Goal: Task Accomplishment & Management: Use online tool/utility

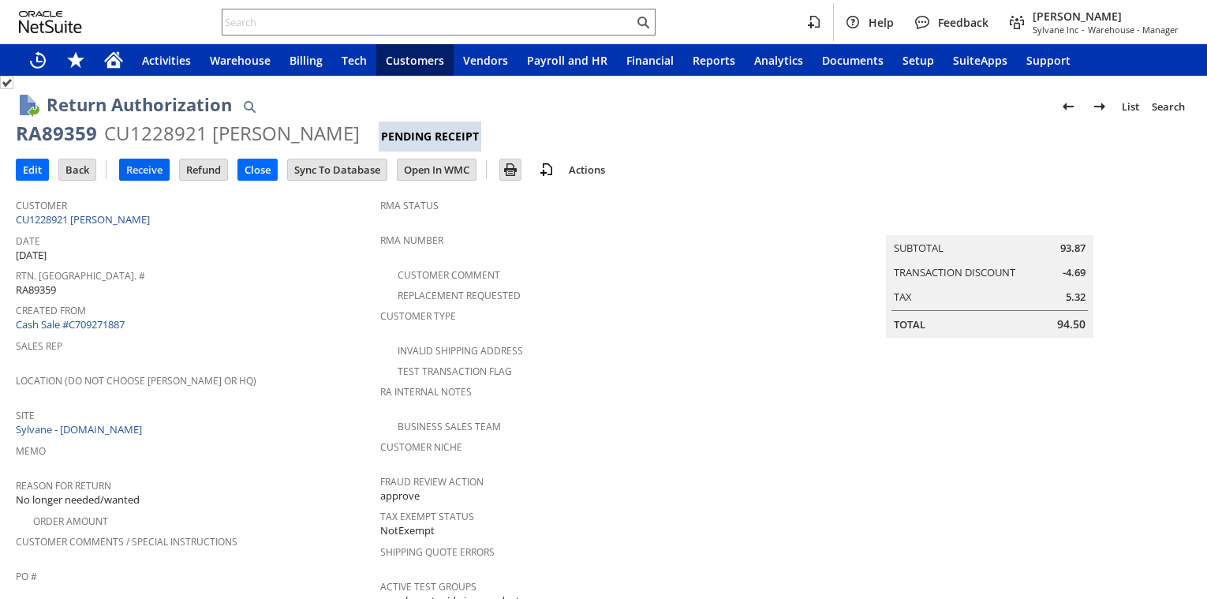
click at [146, 174] on input "Receive" at bounding box center [144, 169] width 49 height 21
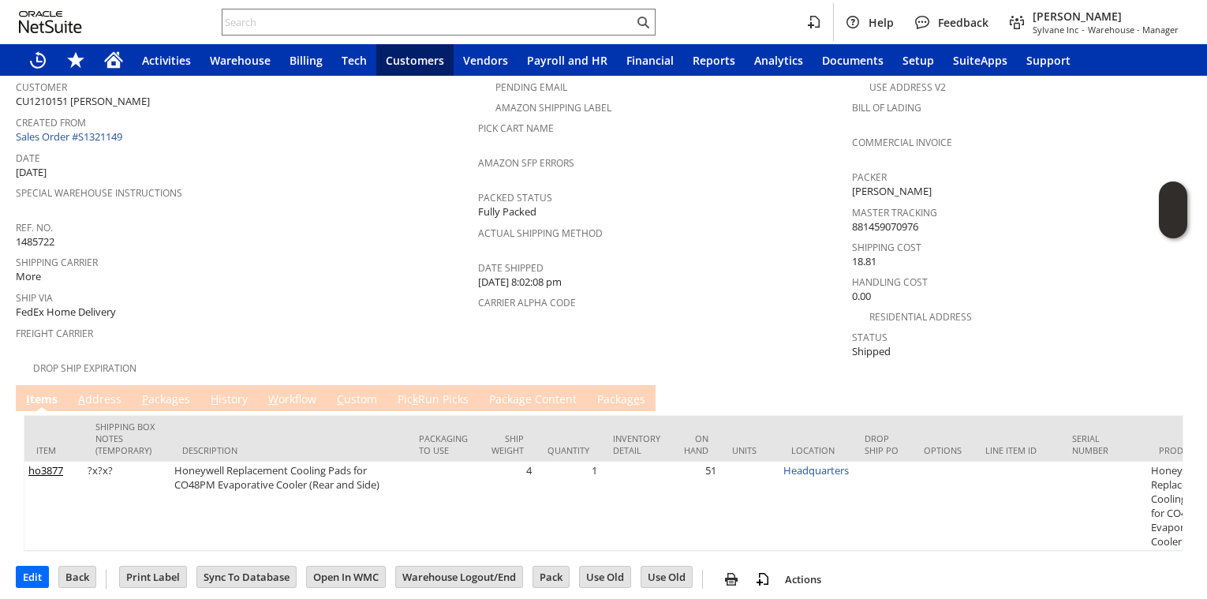
click at [160, 391] on link "P ackages" at bounding box center [166, 399] width 56 height 17
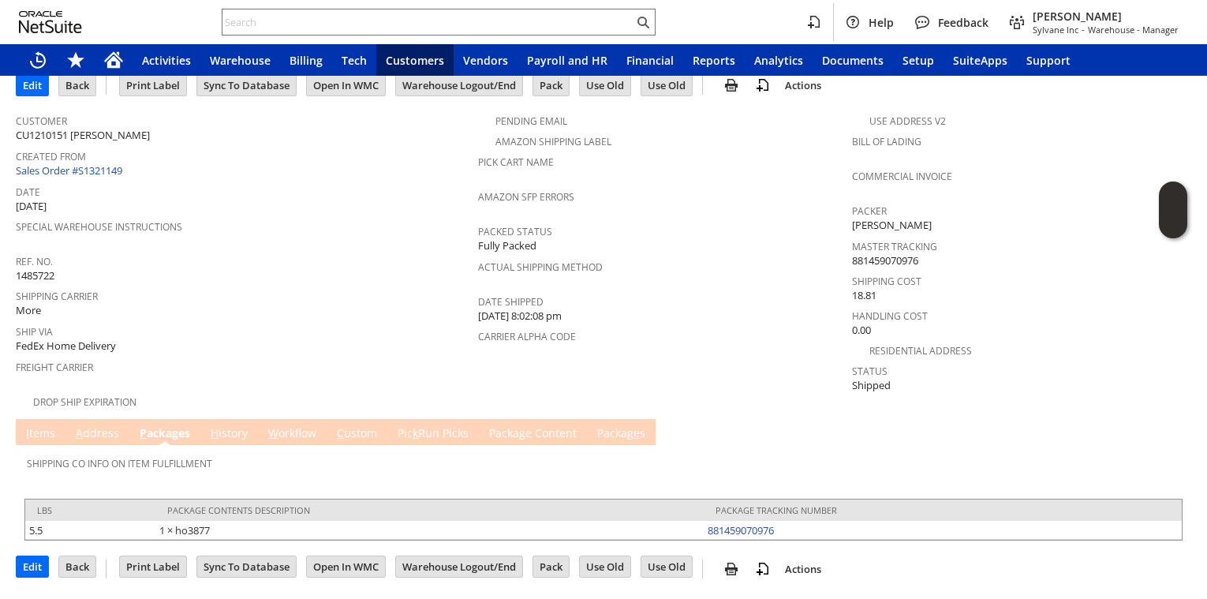
scroll to position [73, 0]
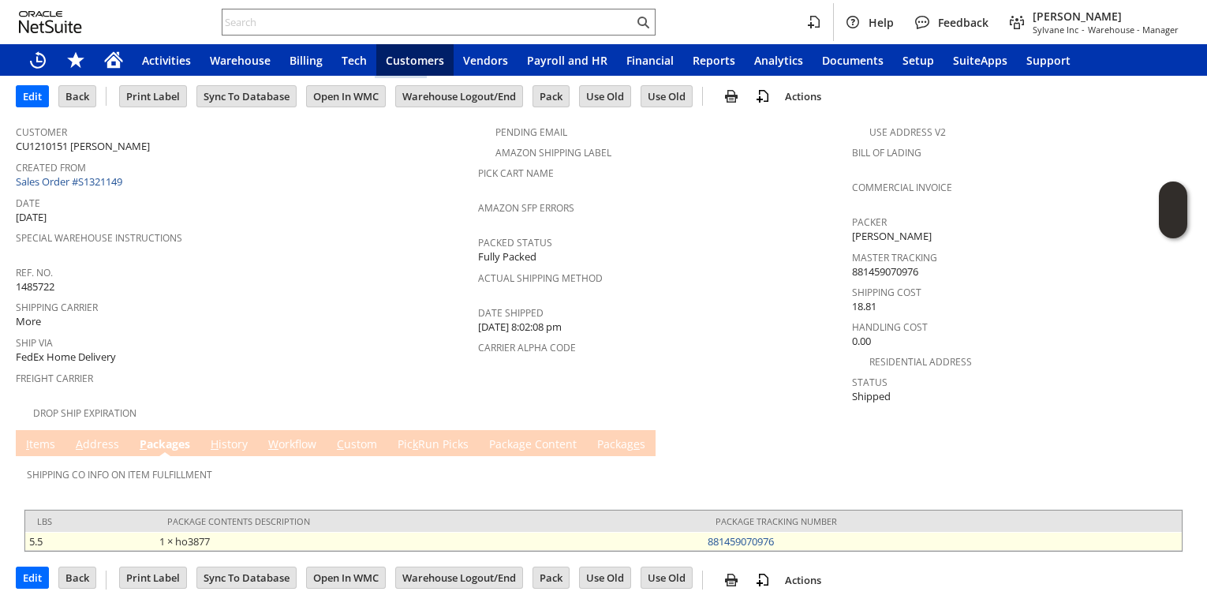
click at [791, 532] on td "881459070976" at bounding box center [943, 541] width 478 height 19
copy link "881459070976"
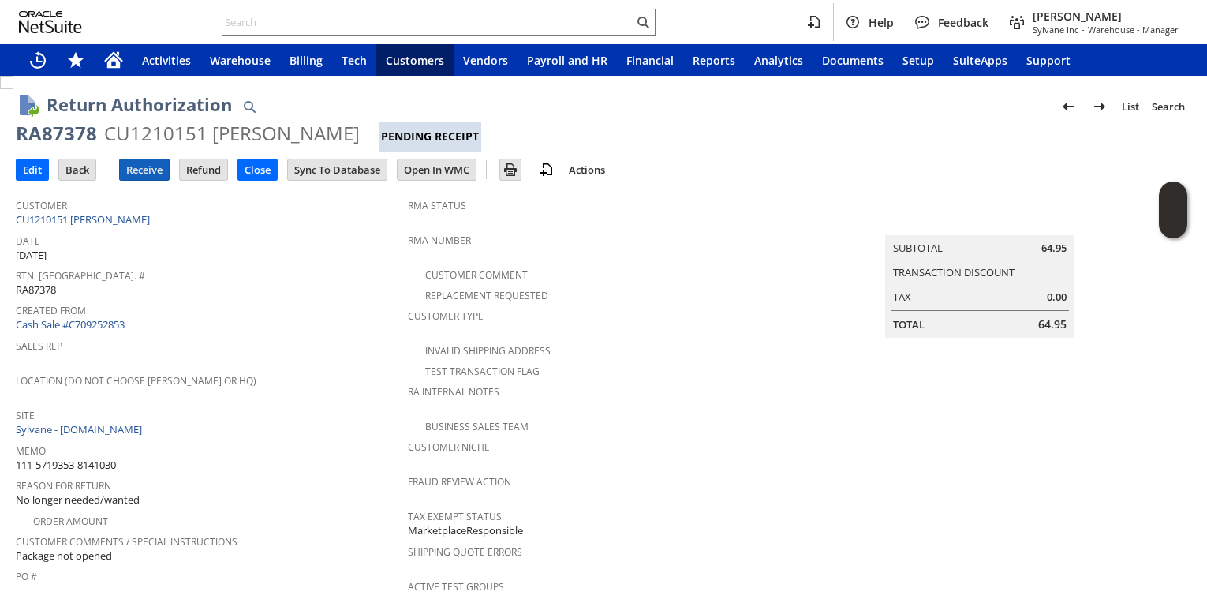
click at [149, 177] on input "Receive" at bounding box center [144, 169] width 49 height 21
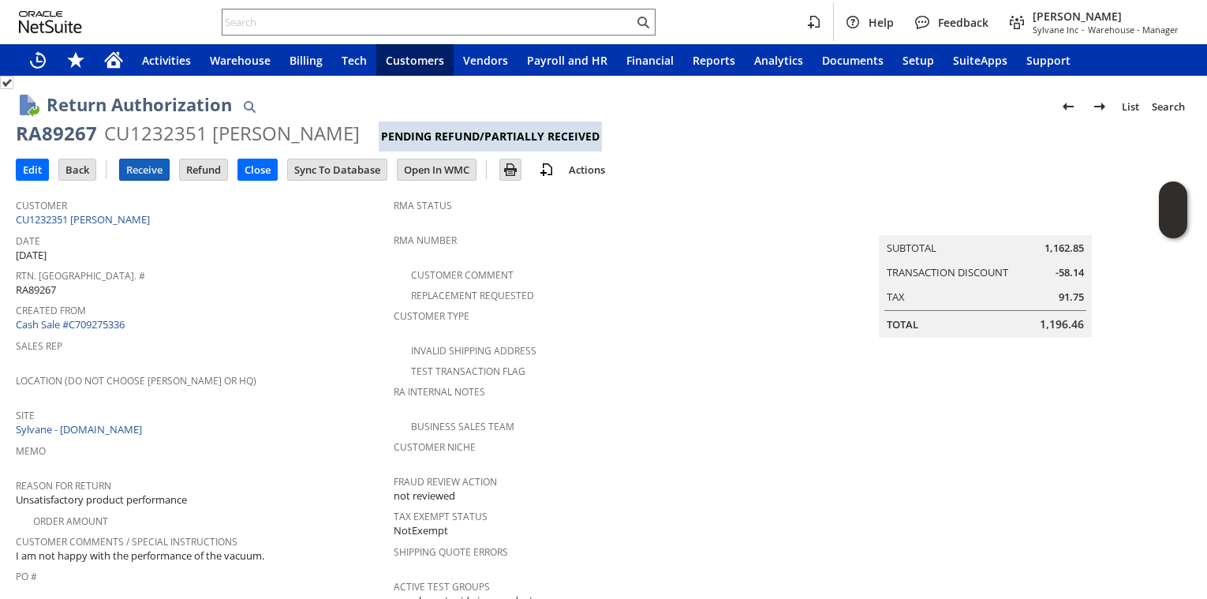
click at [144, 167] on input "Receive" at bounding box center [144, 169] width 49 height 21
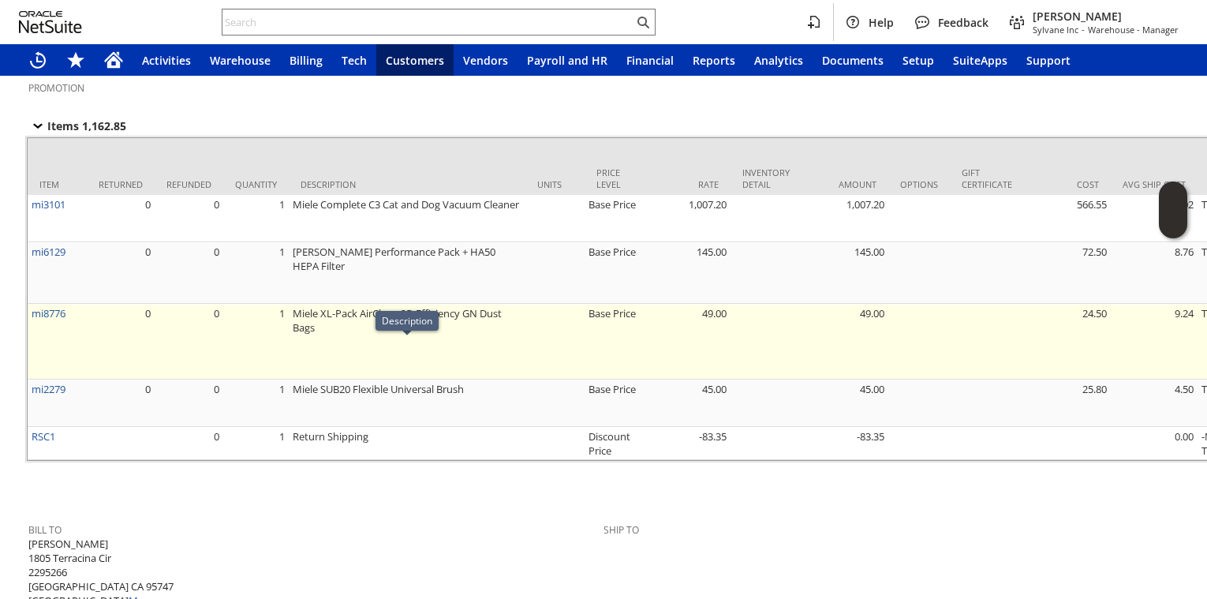
scroll to position [937, 0]
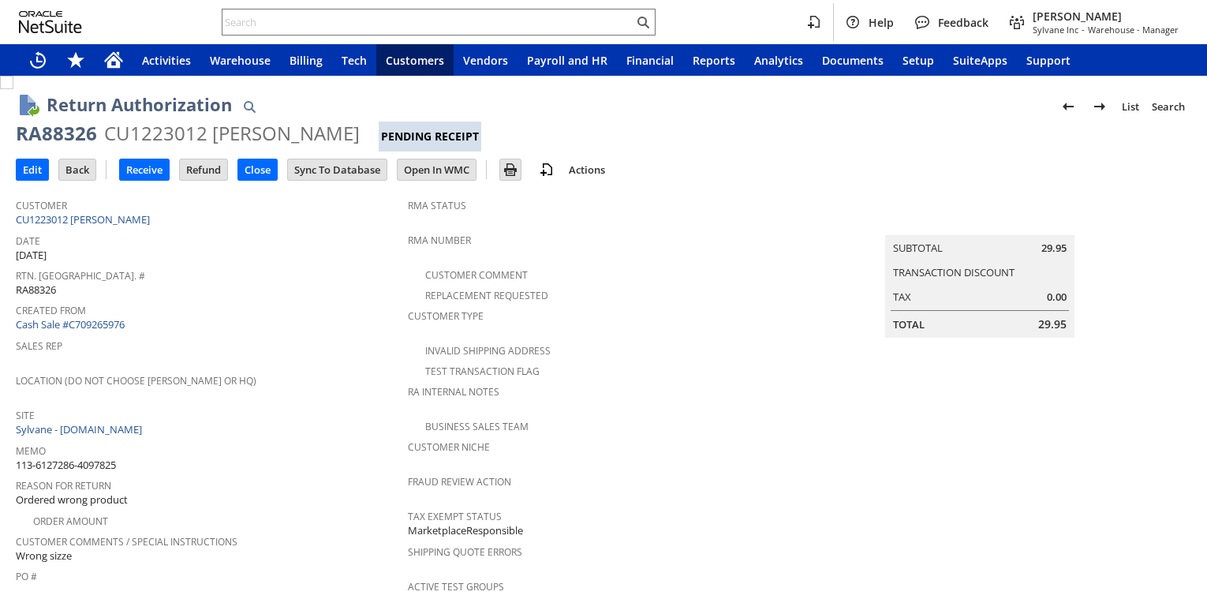
scroll to position [937, 0]
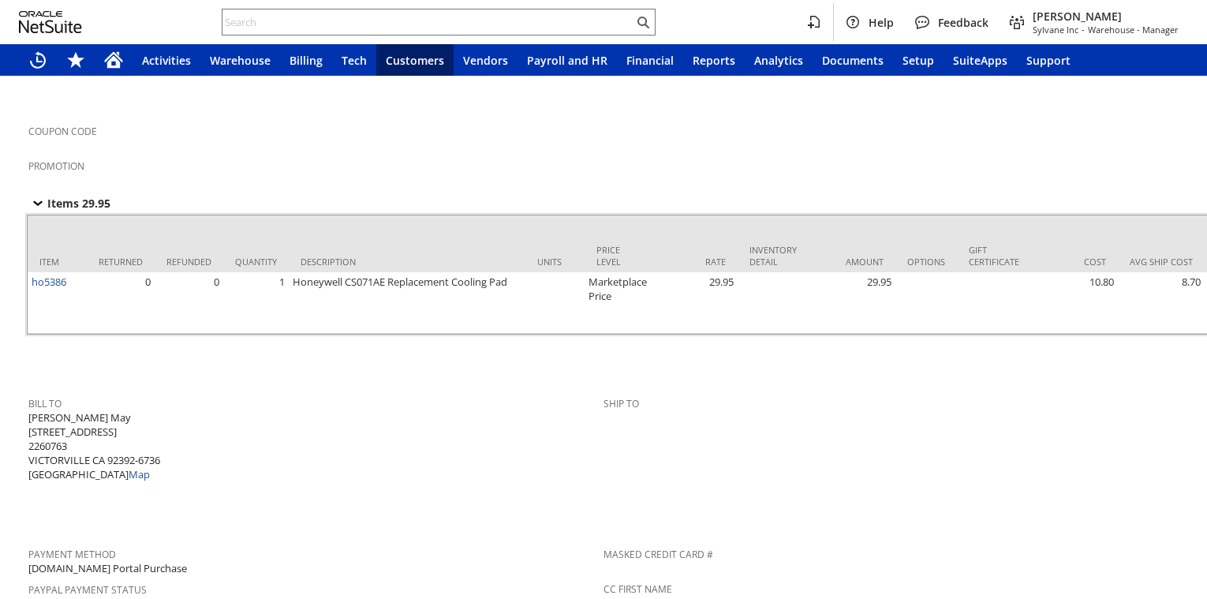
scroll to position [937, 0]
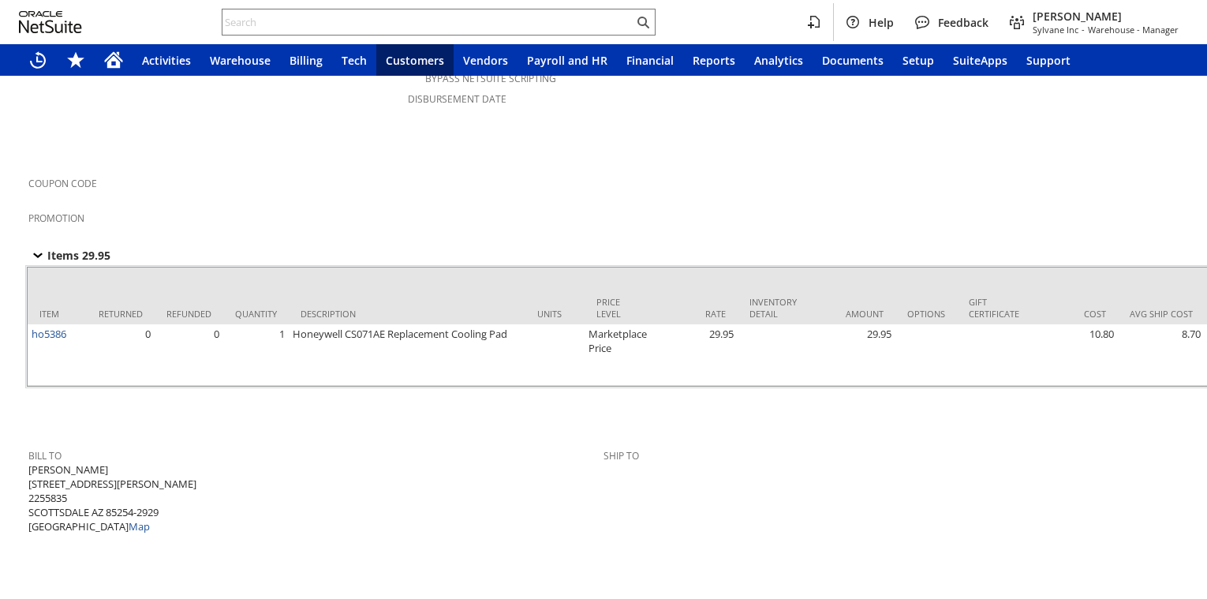
scroll to position [937, 0]
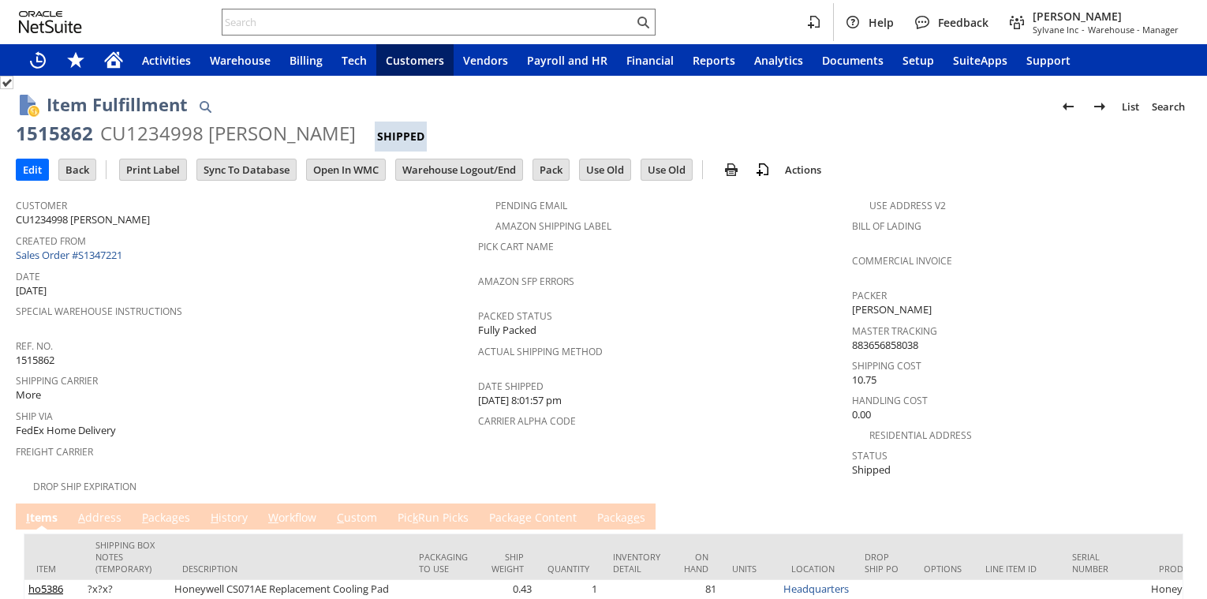
scroll to position [90, 0]
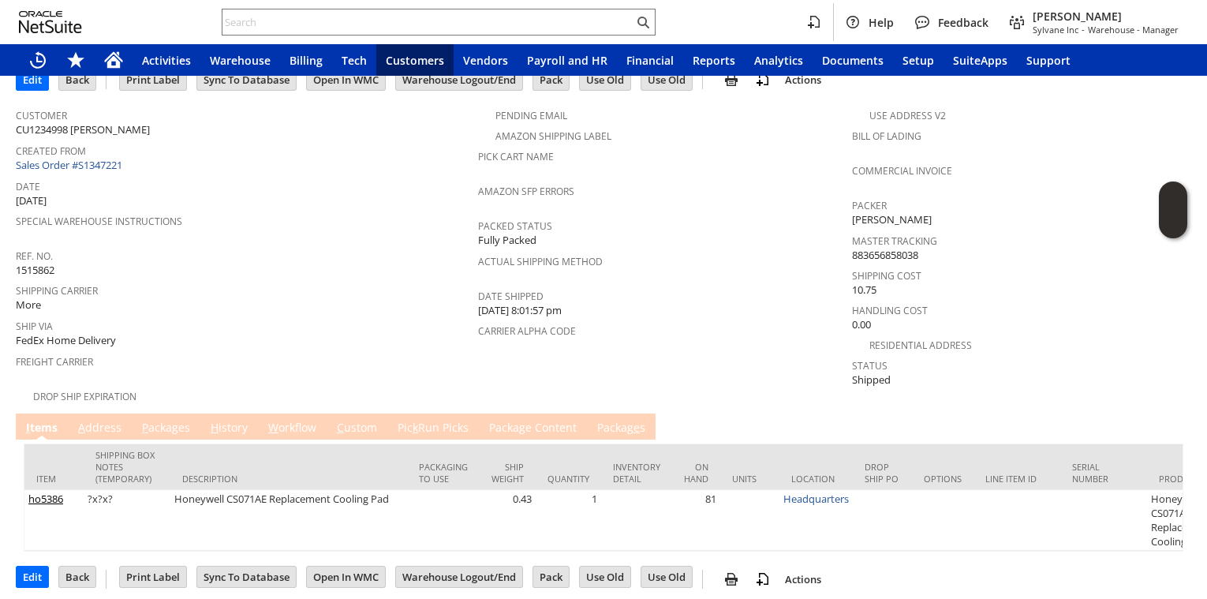
click at [94, 420] on link "A ddress" at bounding box center [99, 428] width 51 height 17
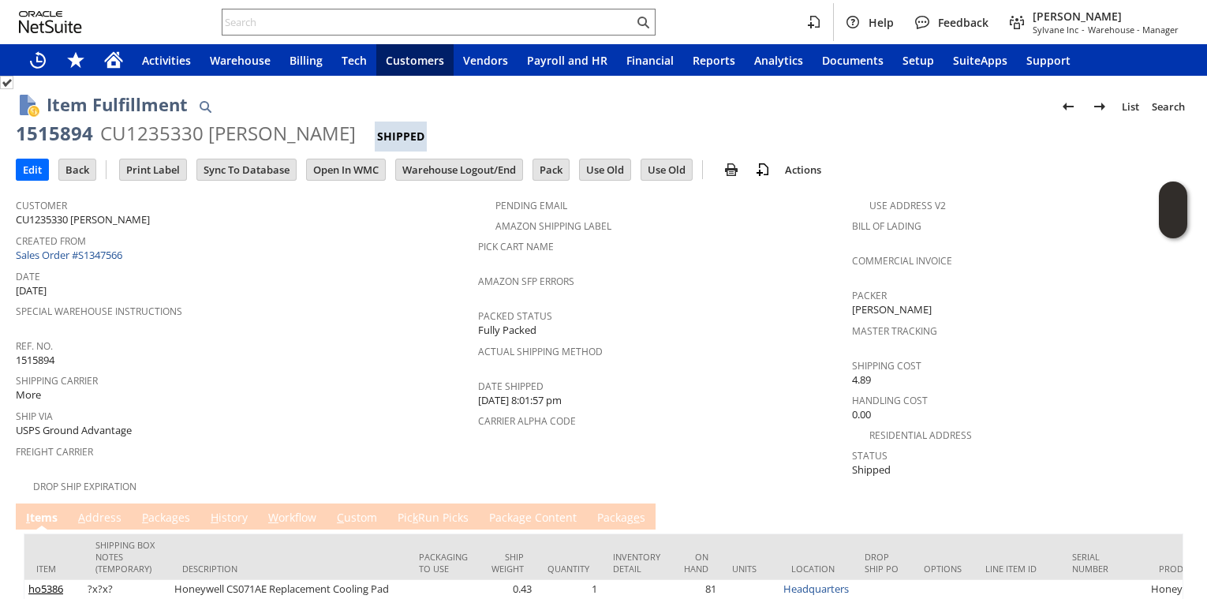
click at [92, 510] on link "A ddress" at bounding box center [99, 518] width 51 height 17
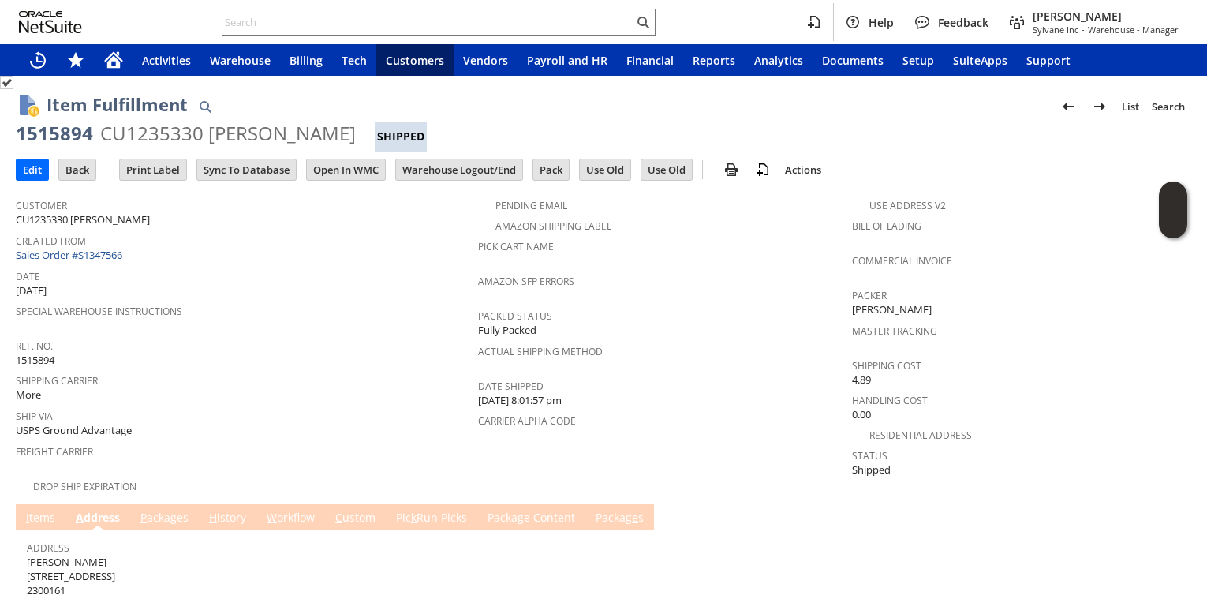
scroll to position [79, 0]
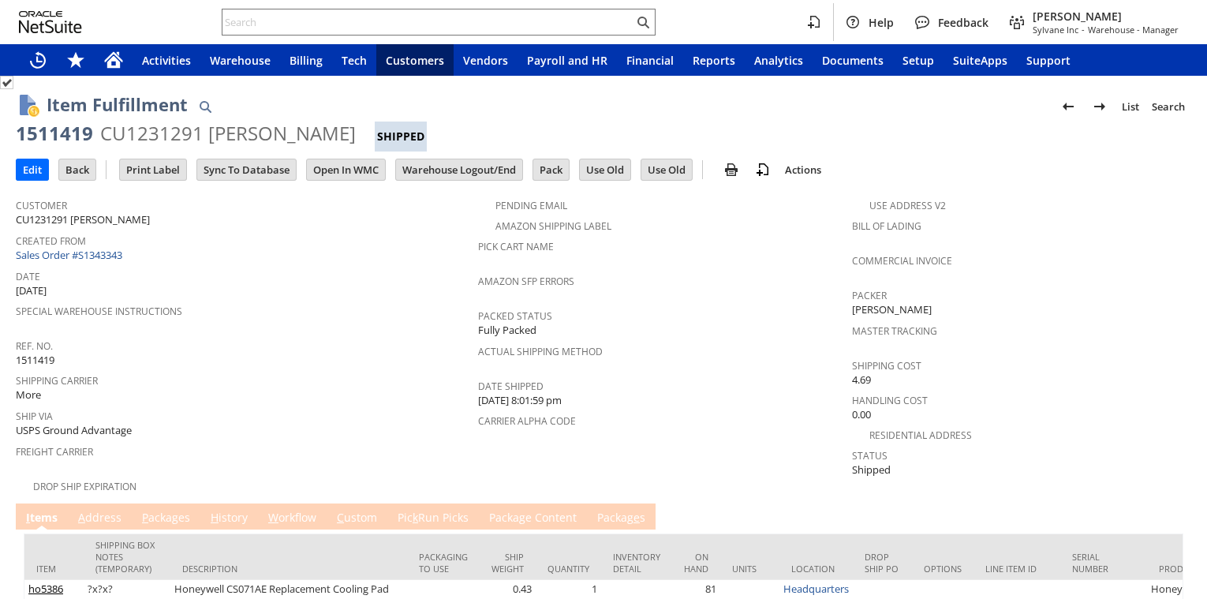
scroll to position [90, 0]
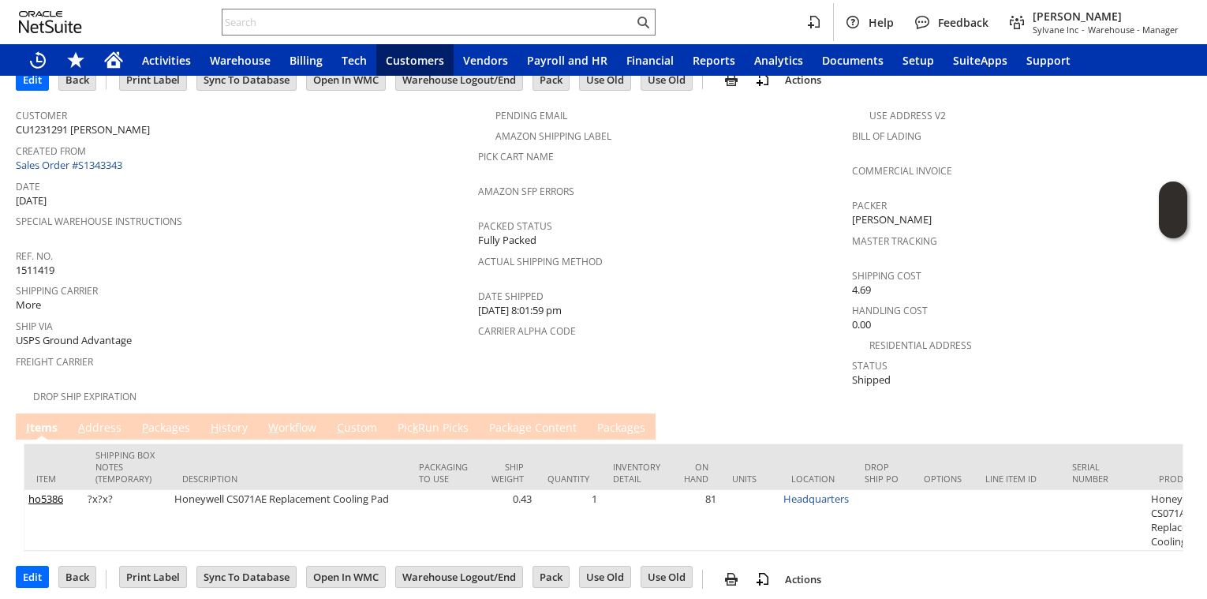
click at [97, 427] on td "A ddress" at bounding box center [100, 426] width 64 height 26
click at [110, 420] on link "A ddress" at bounding box center [99, 428] width 51 height 17
click at [105, 422] on link "A ddress" at bounding box center [99, 428] width 51 height 17
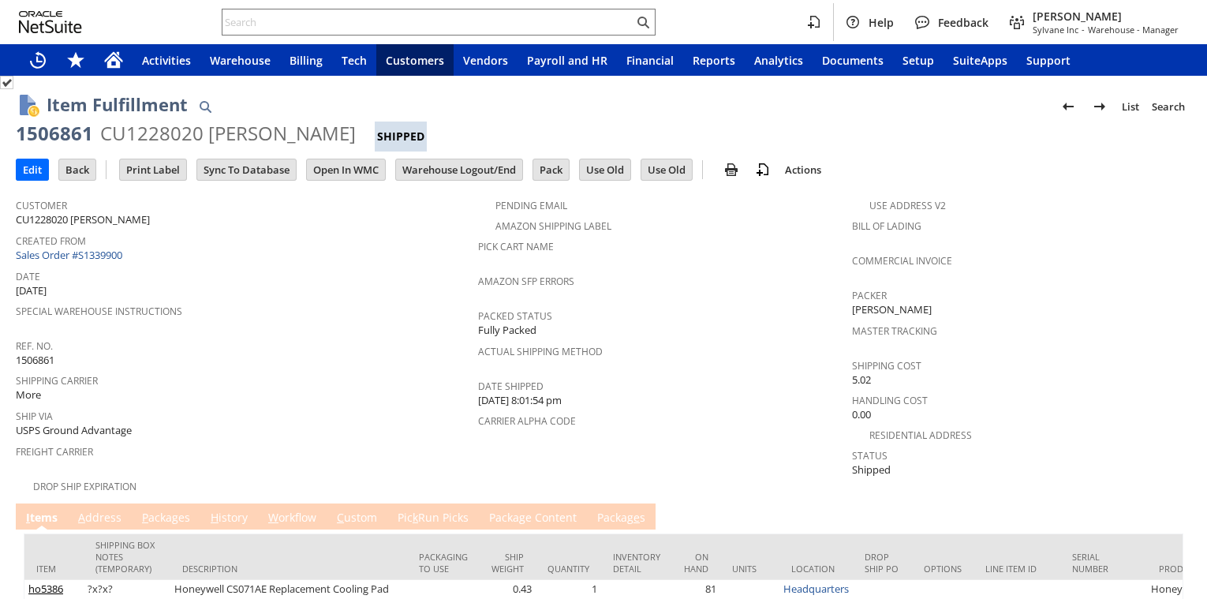
scroll to position [90, 0]
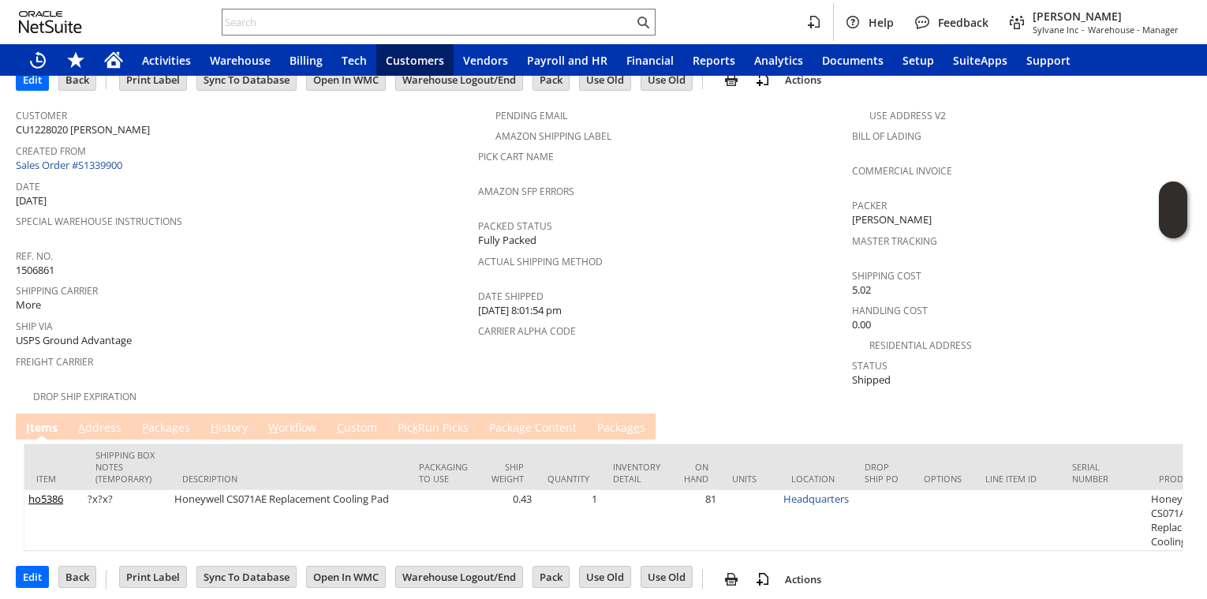
click at [95, 420] on link "A ddress" at bounding box center [99, 428] width 51 height 17
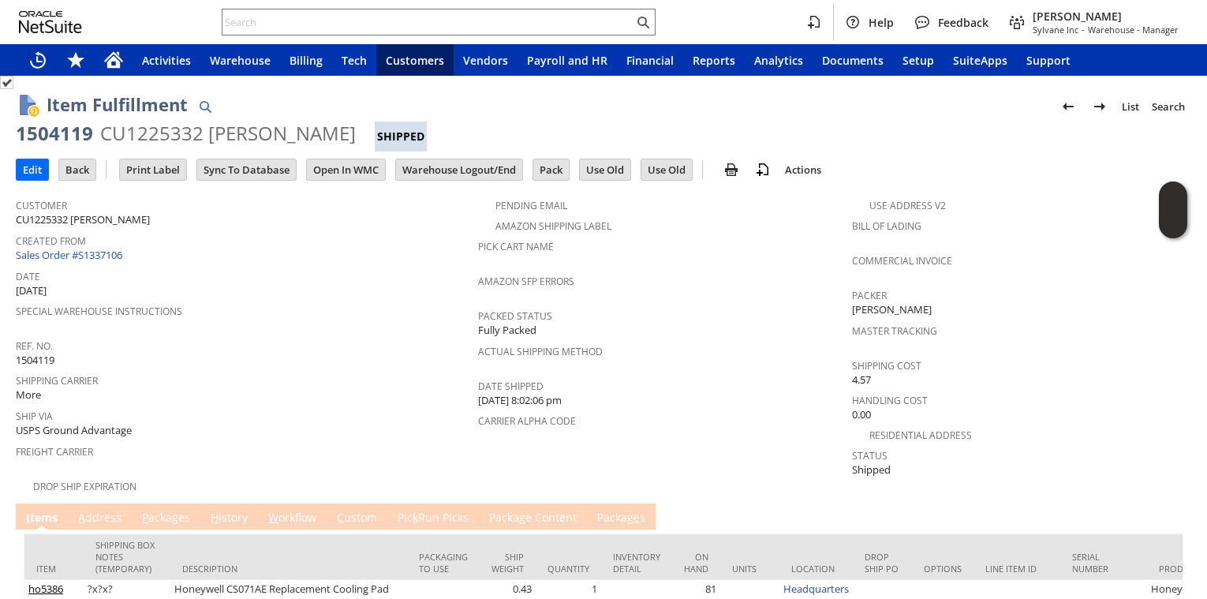
click at [118, 510] on link "A ddress" at bounding box center [99, 518] width 51 height 17
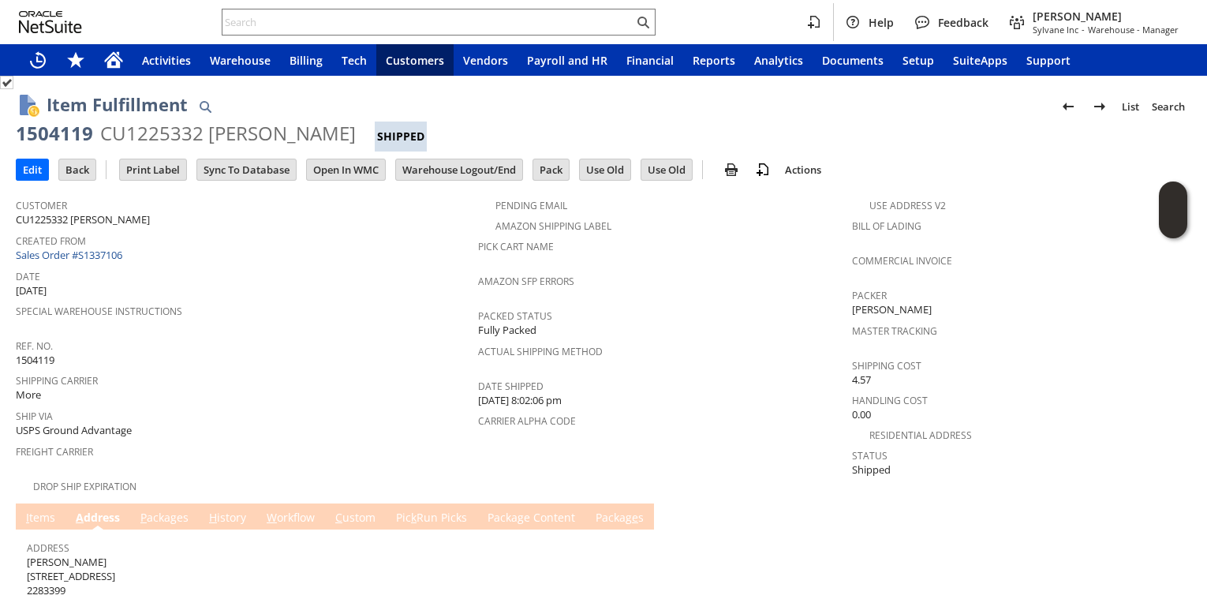
scroll to position [79, 0]
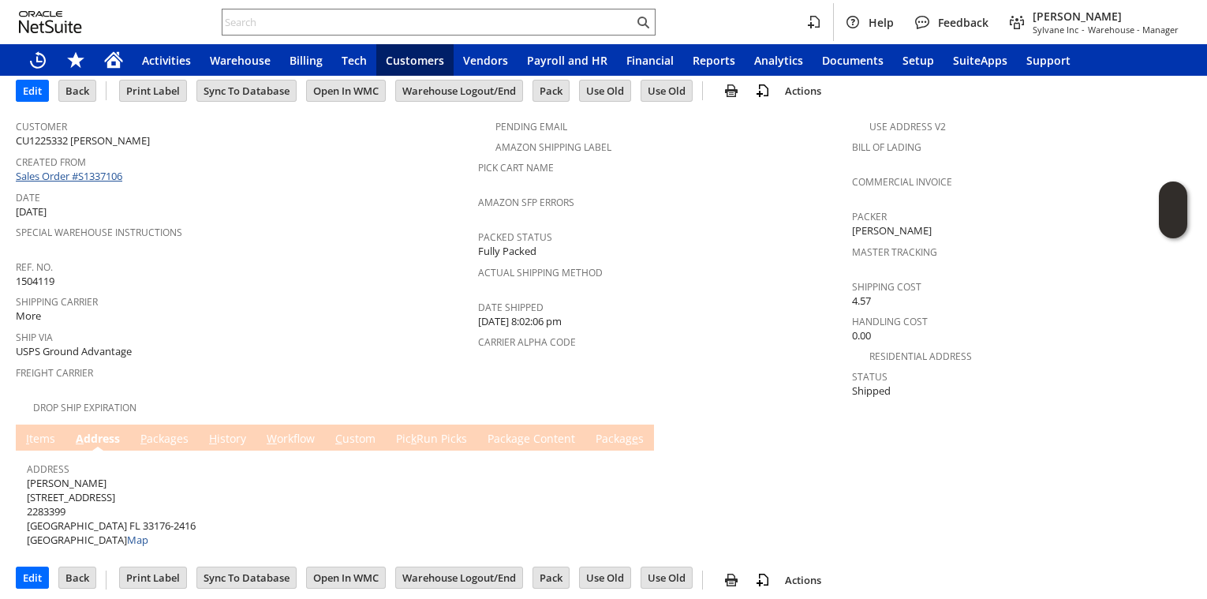
click at [104, 181] on link "Sales Order #S1337106" at bounding box center [71, 176] width 110 height 14
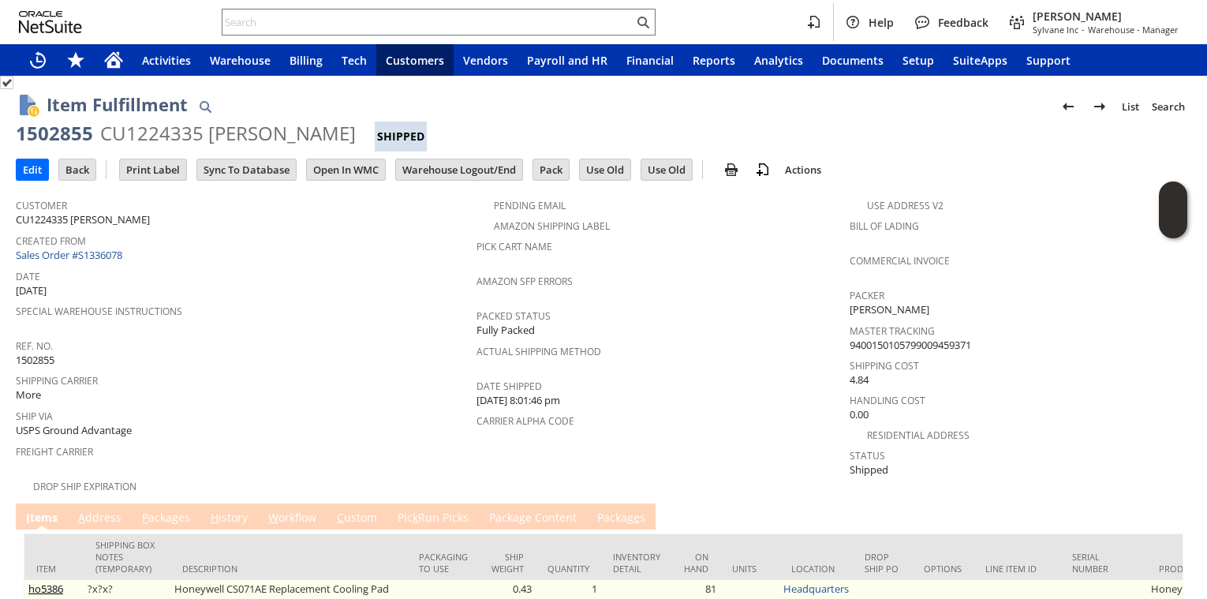
scroll to position [90, 0]
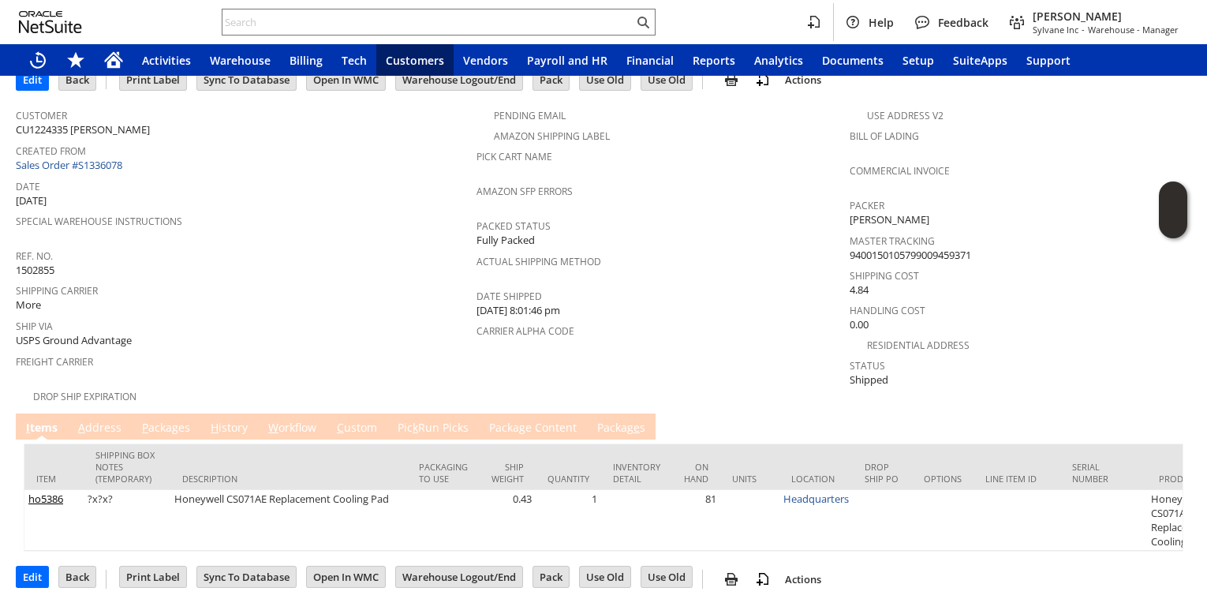
click at [108, 421] on link "A ddress" at bounding box center [99, 428] width 51 height 17
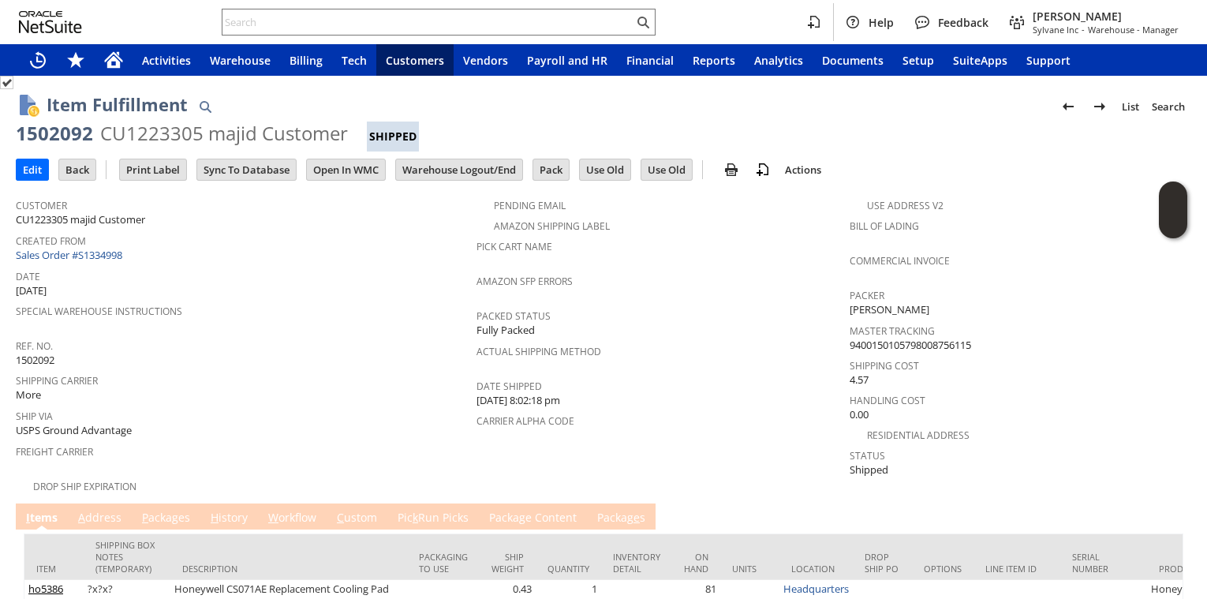
scroll to position [90, 0]
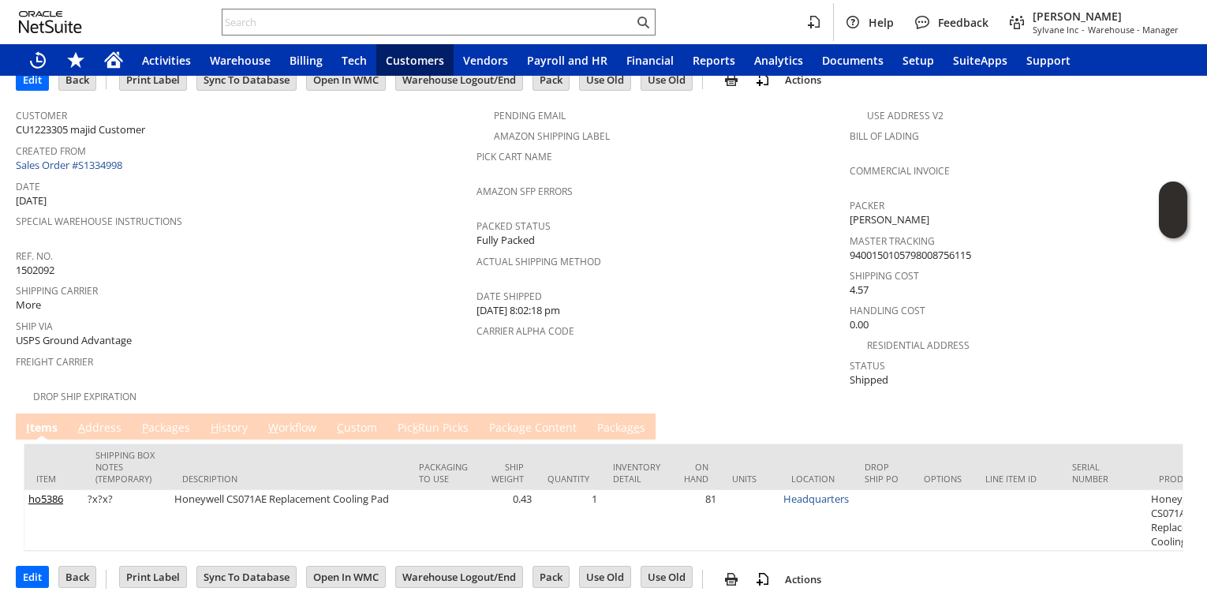
click at [70, 428] on td "A ddress" at bounding box center [100, 426] width 64 height 26
click at [100, 413] on td "A ddress" at bounding box center [100, 426] width 64 height 26
click at [95, 439] on div at bounding box center [604, 441] width 1160 height 4
click at [110, 420] on link "A ddress" at bounding box center [99, 428] width 51 height 17
click at [100, 420] on link "A ddress" at bounding box center [99, 428] width 51 height 17
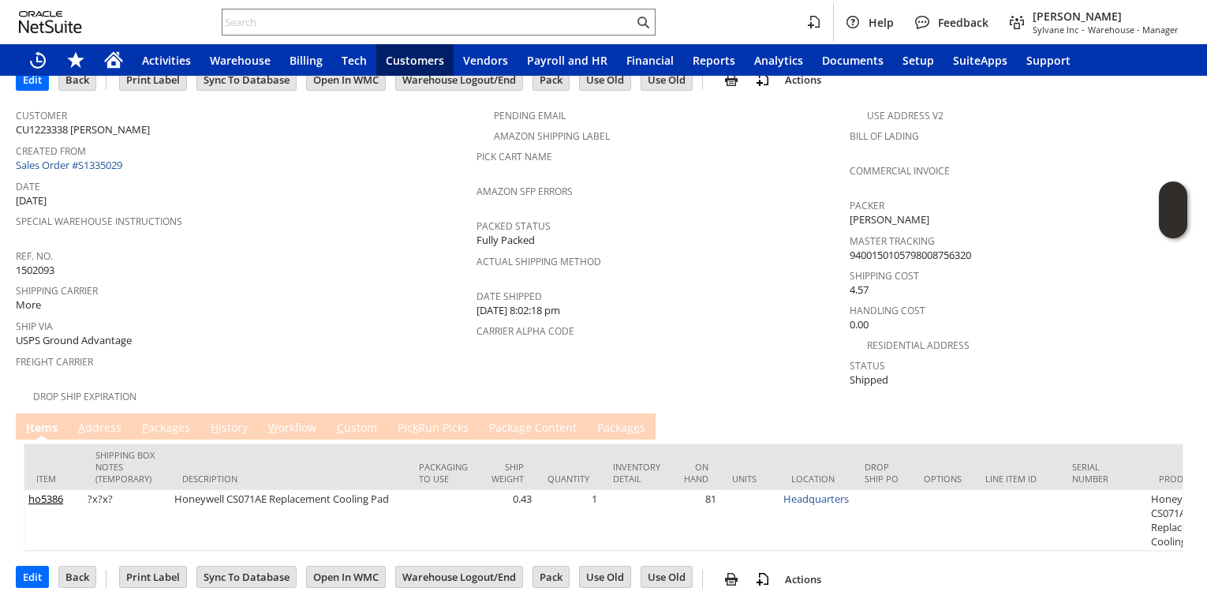
scroll to position [79, 0]
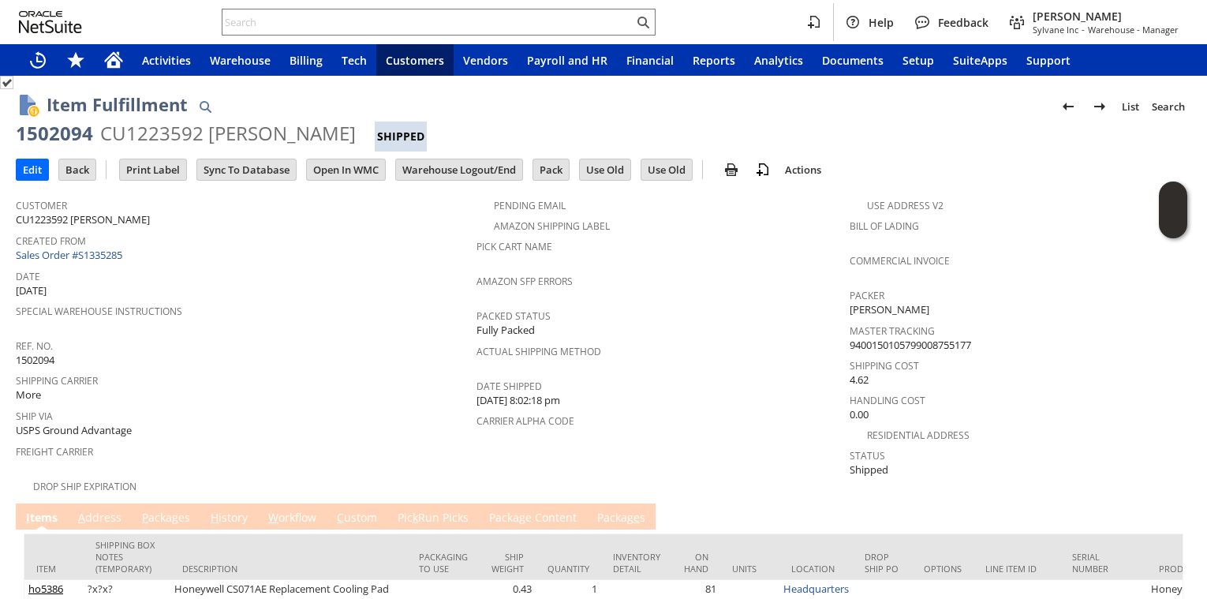
scroll to position [90, 0]
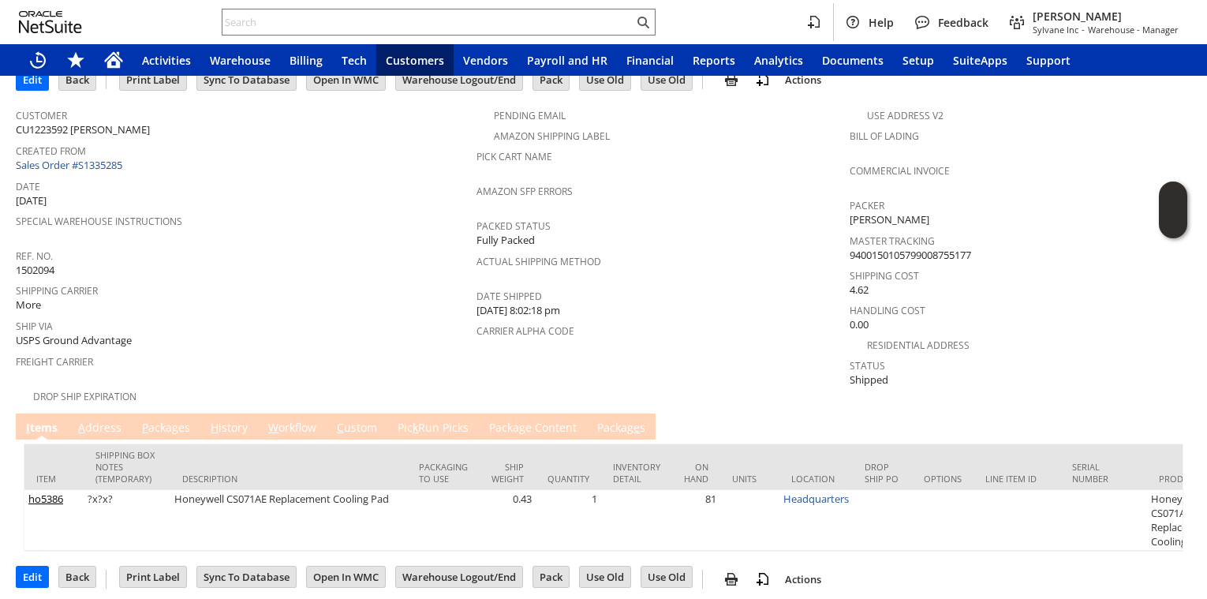
click at [97, 413] on td "A ddress" at bounding box center [100, 426] width 64 height 26
click at [97, 420] on link "A ddress" at bounding box center [99, 428] width 51 height 17
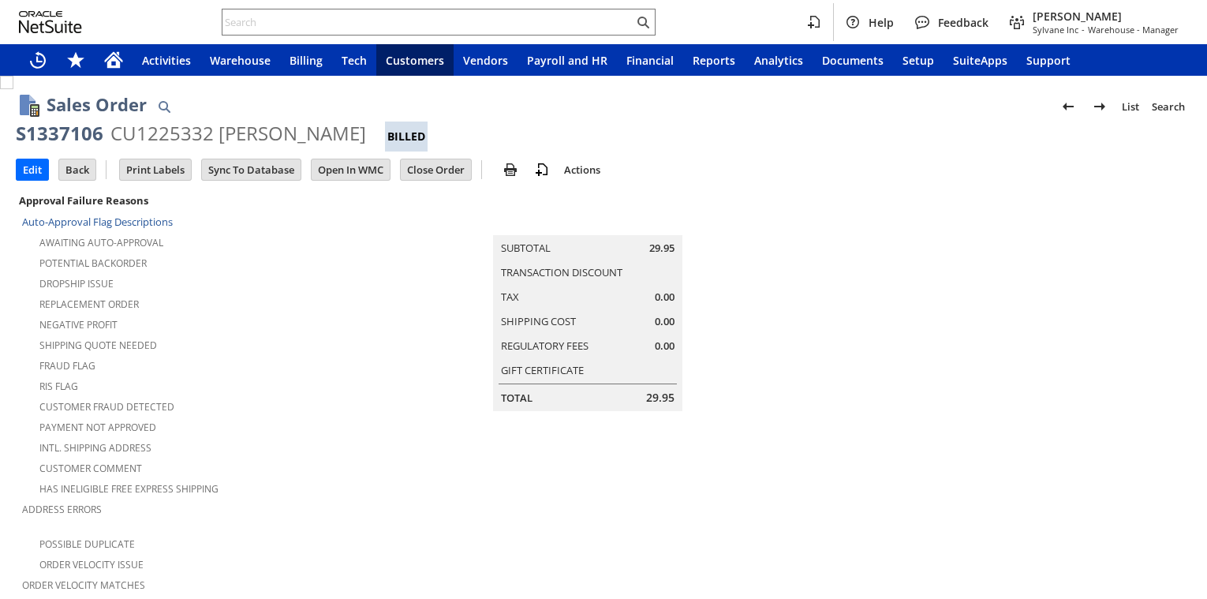
scroll to position [996, 0]
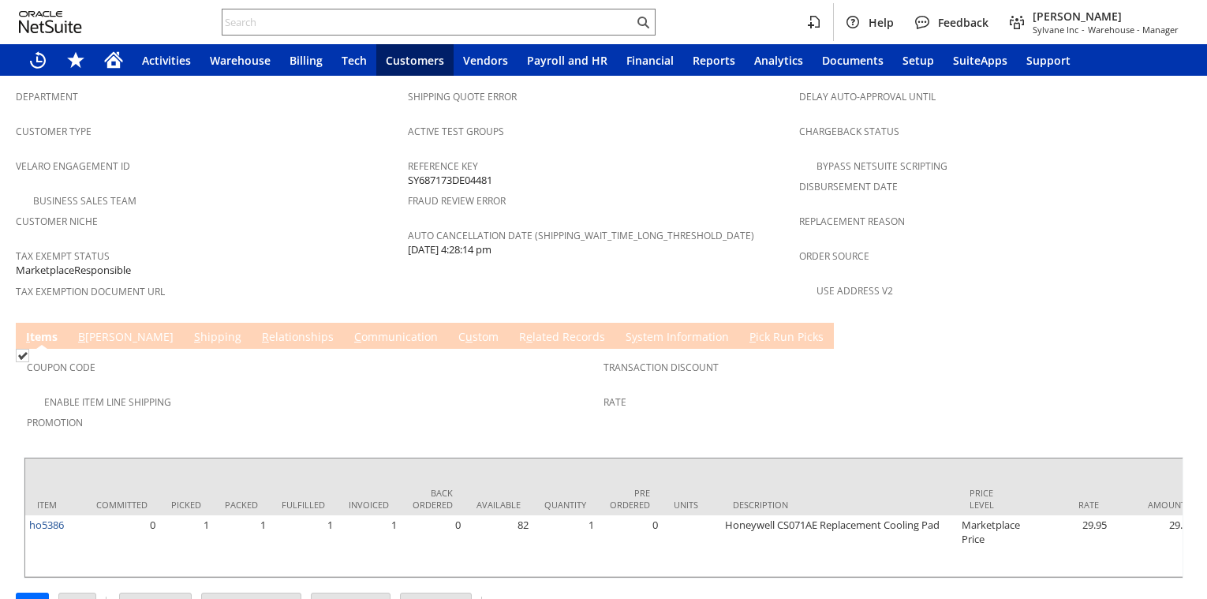
click at [190, 329] on link "S hipping" at bounding box center [217, 337] width 55 height 17
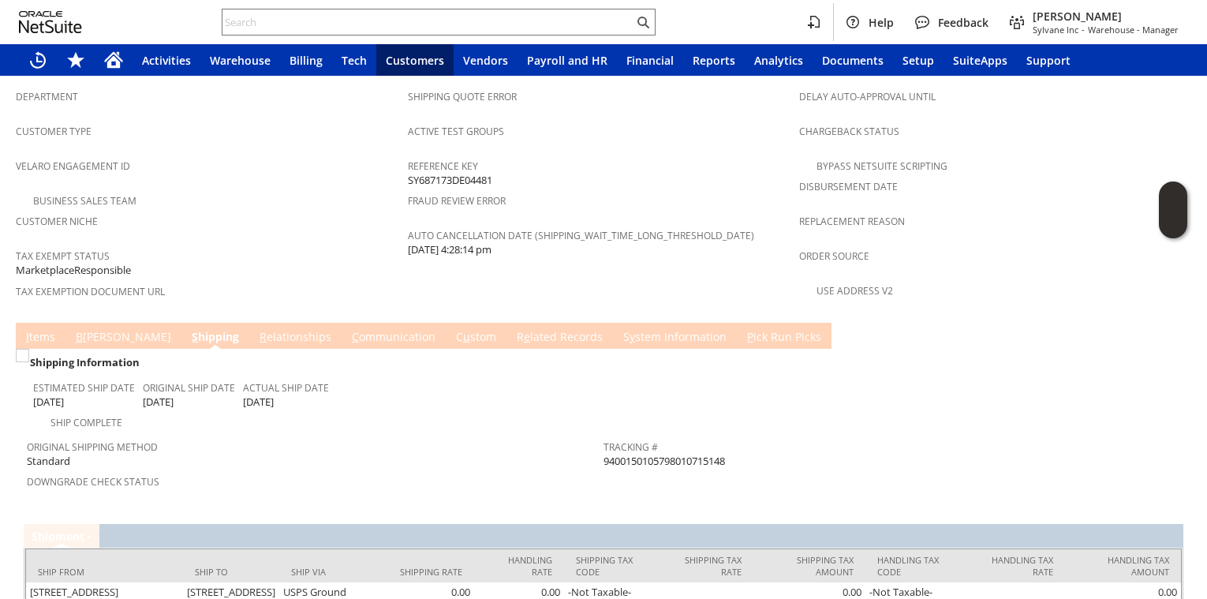
click at [91, 329] on link "B illing" at bounding box center [123, 337] width 103 height 17
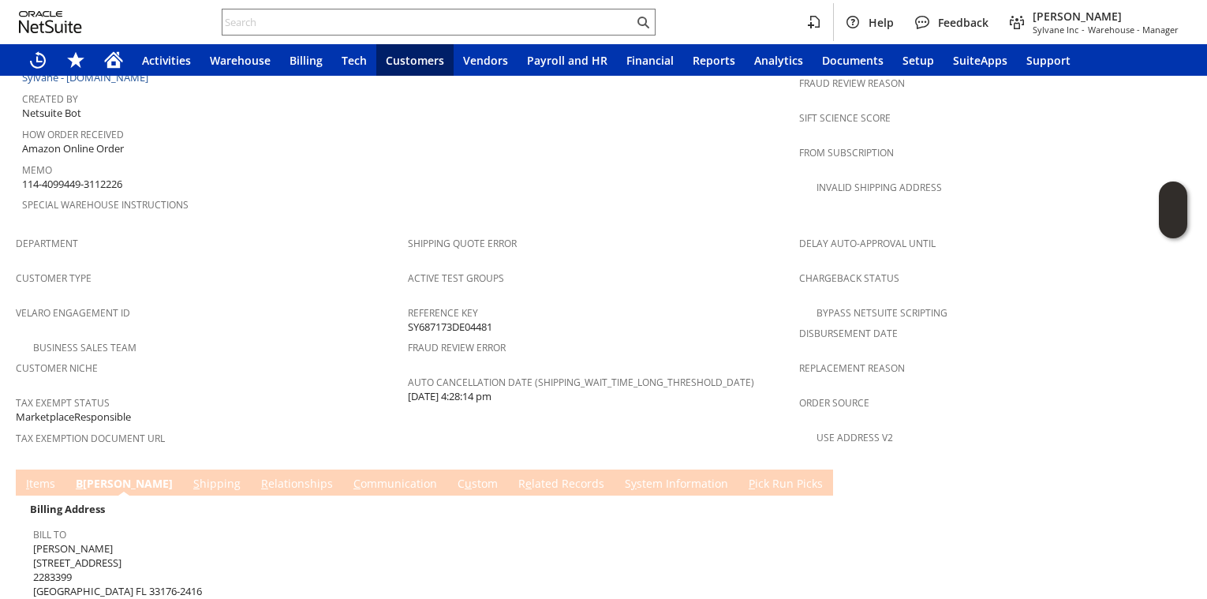
scroll to position [697, 0]
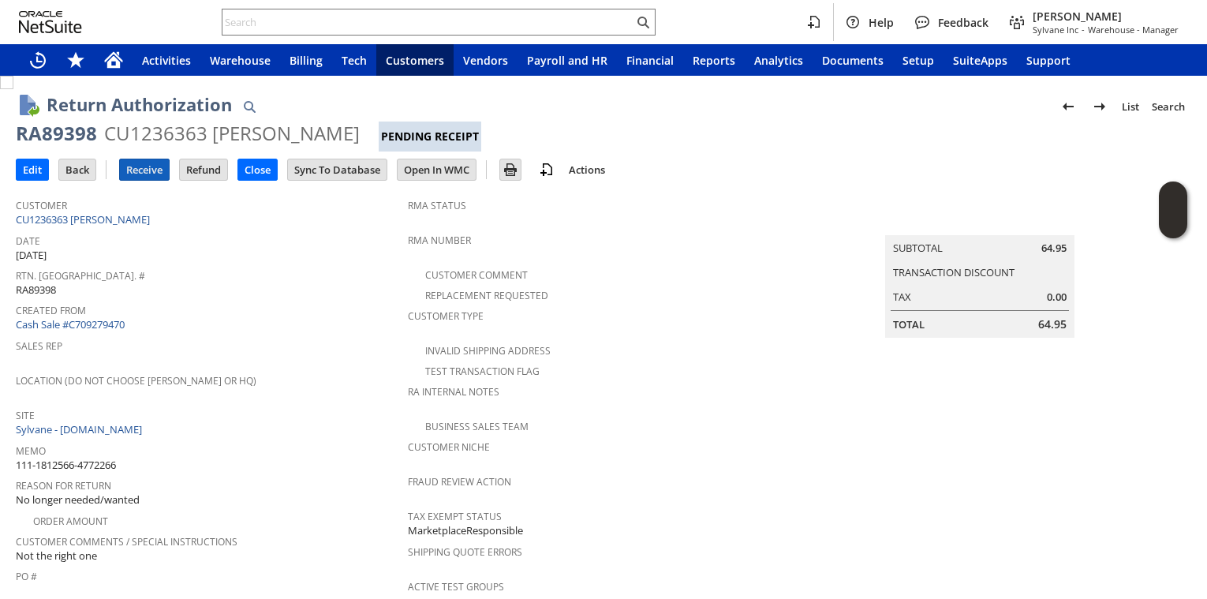
click at [137, 174] on input "Receive" at bounding box center [144, 169] width 49 height 21
click at [145, 150] on div "RA89216 CU1233874 Carianne Hunter Pending Receipt" at bounding box center [604, 136] width 1176 height 31
click at [145, 152] on div "Edit Back New Receive Refund Close" at bounding box center [604, 170] width 1176 height 39
click at [146, 166] on input "Receive" at bounding box center [144, 169] width 49 height 21
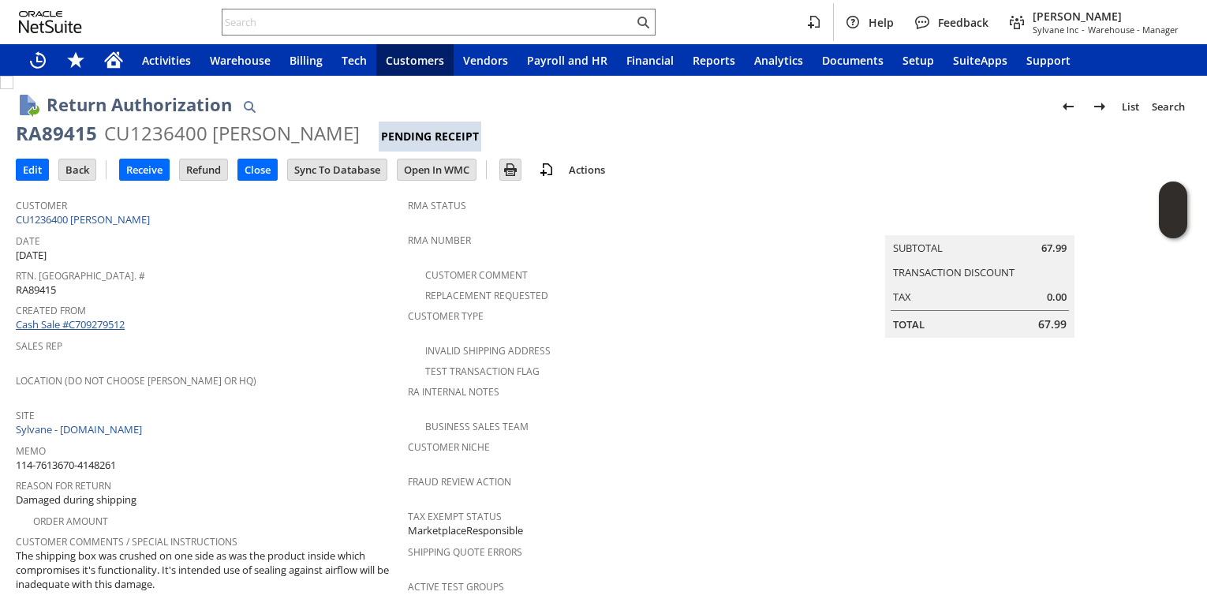
drag, startPoint x: 114, startPoint y: 215, endPoint x: 82, endPoint y: 316, distance: 106.6
click at [143, 174] on input "Receive" at bounding box center [144, 169] width 49 height 21
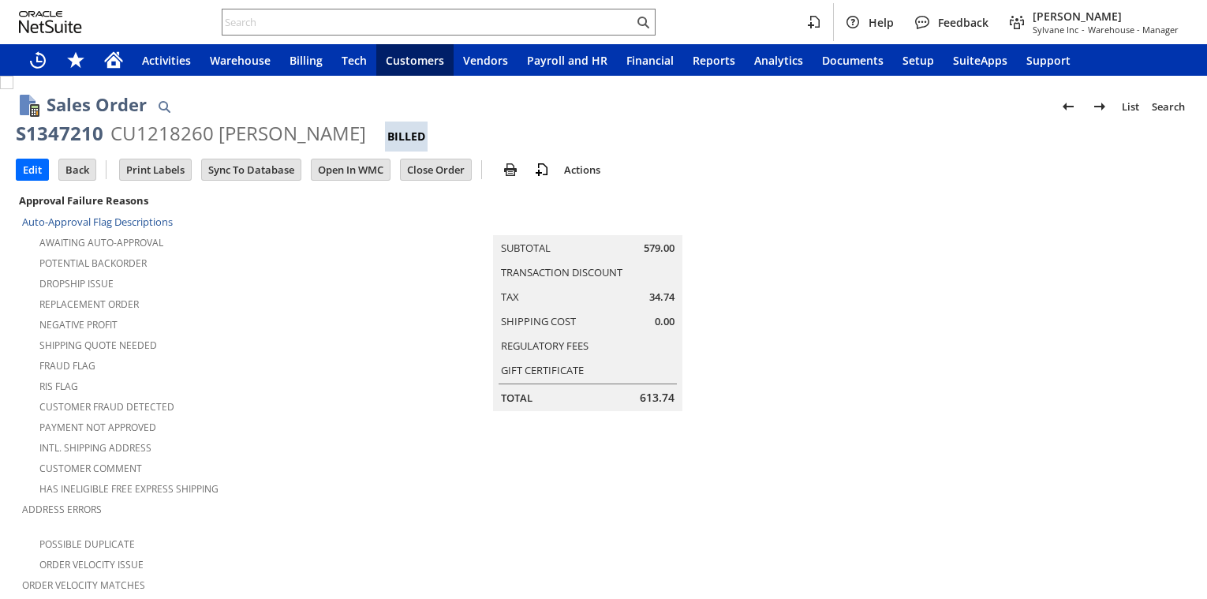
scroll to position [312, 0]
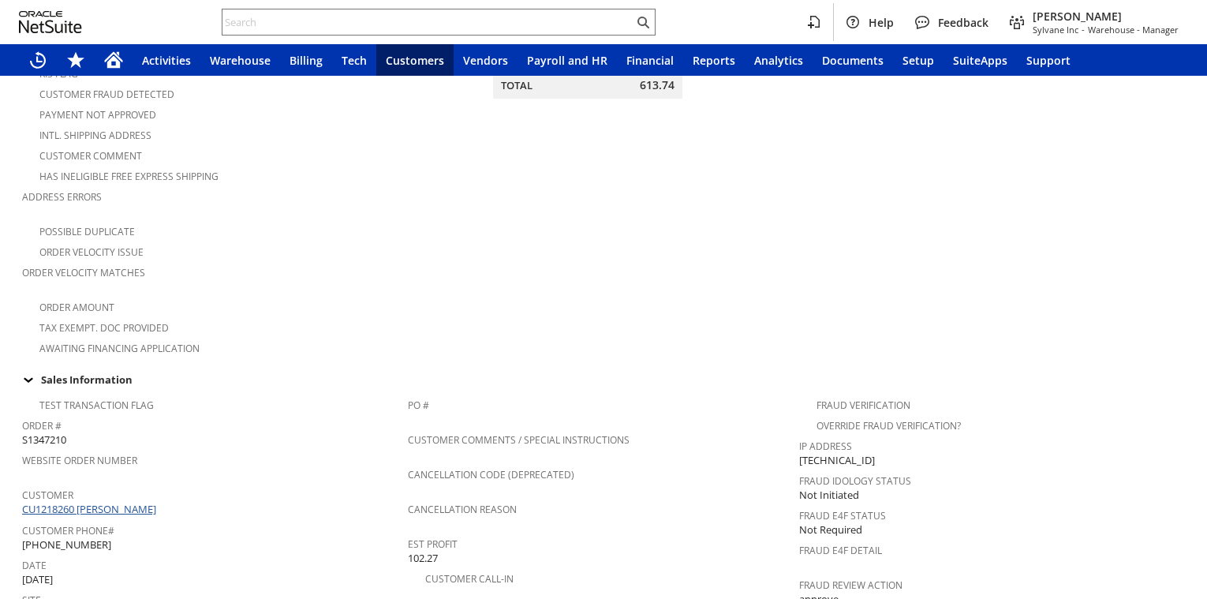
click at [146, 502] on link "CU1218260 [PERSON_NAME]" at bounding box center [91, 509] width 138 height 14
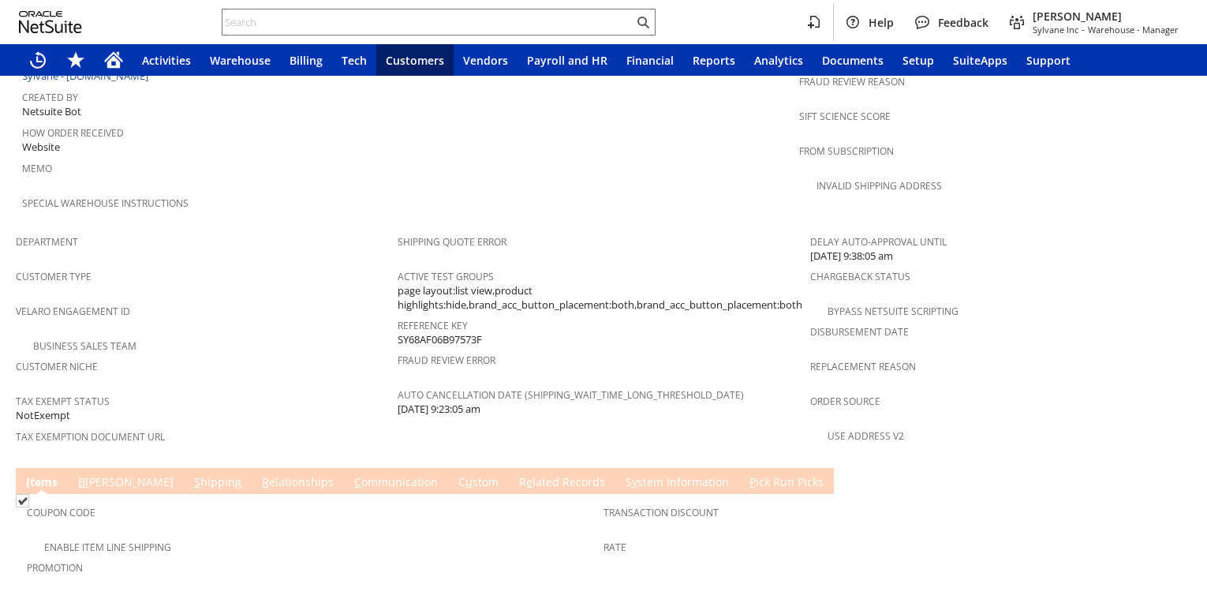
scroll to position [1010, 0]
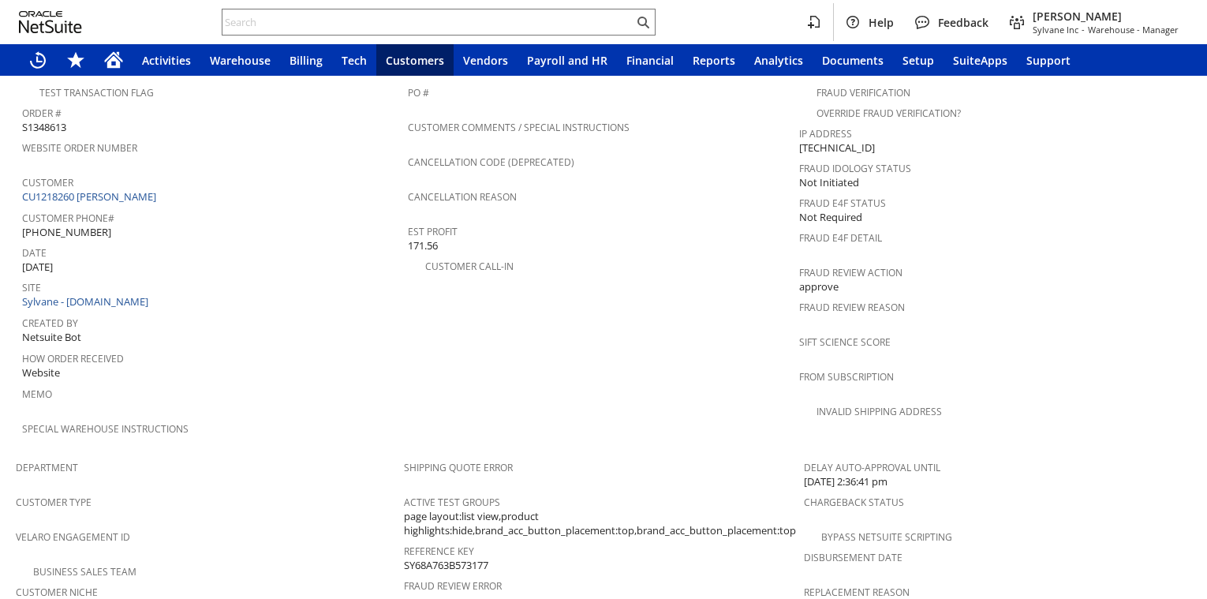
scroll to position [1024, 0]
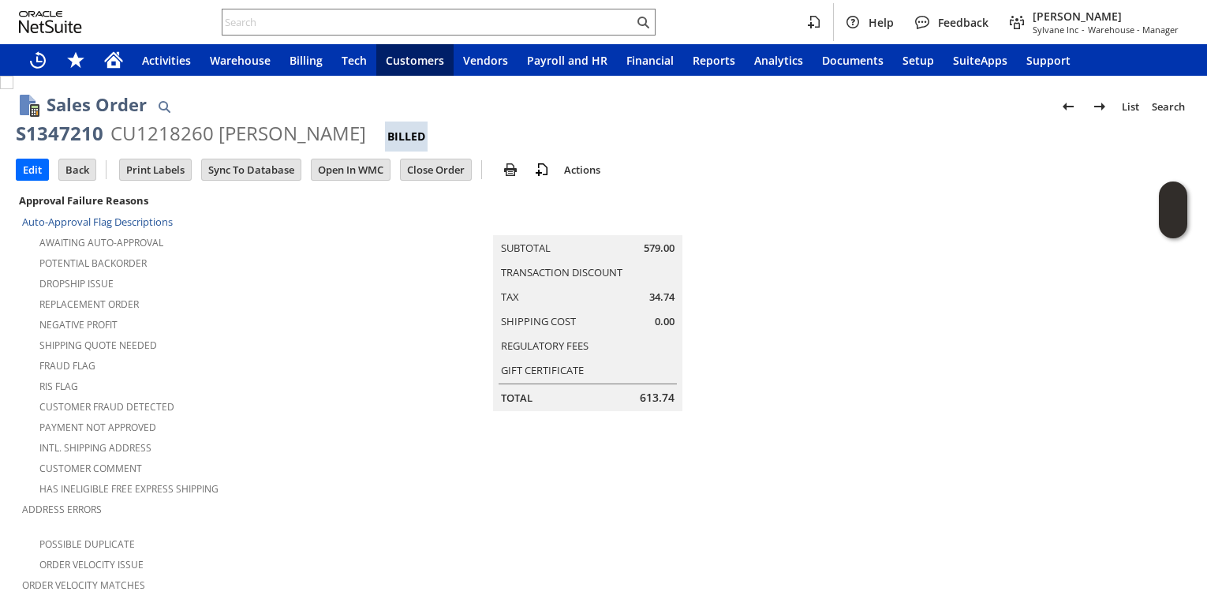
click at [65, 125] on div "S1347210" at bounding box center [60, 133] width 88 height 25
copy div "S1347210"
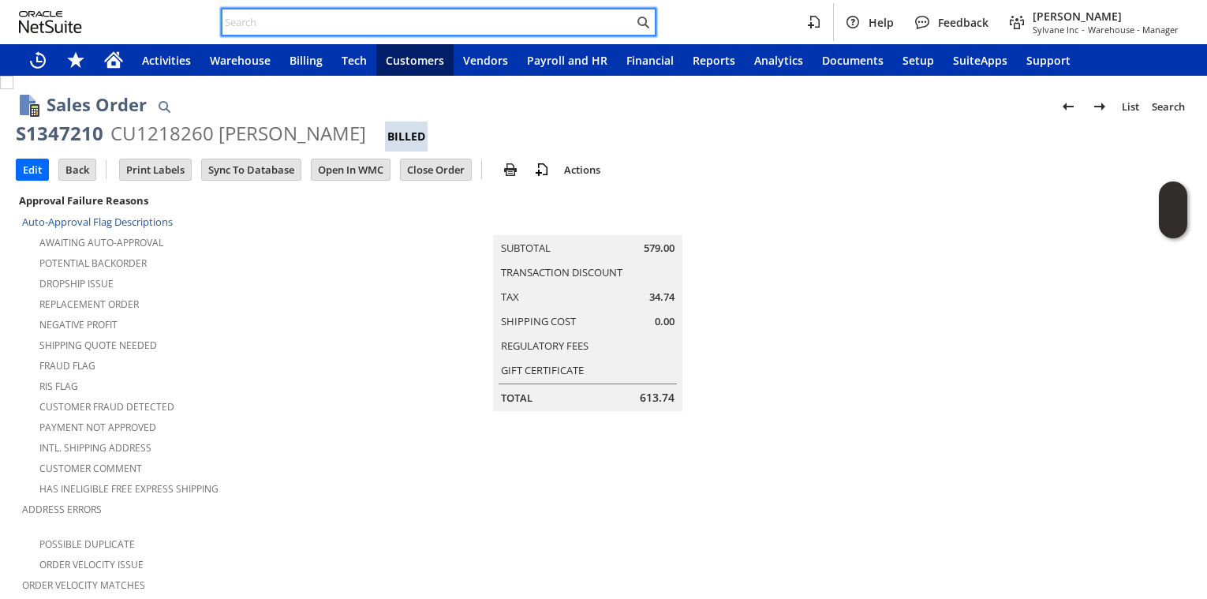
click at [355, 14] on input "text" at bounding box center [428, 22] width 411 height 19
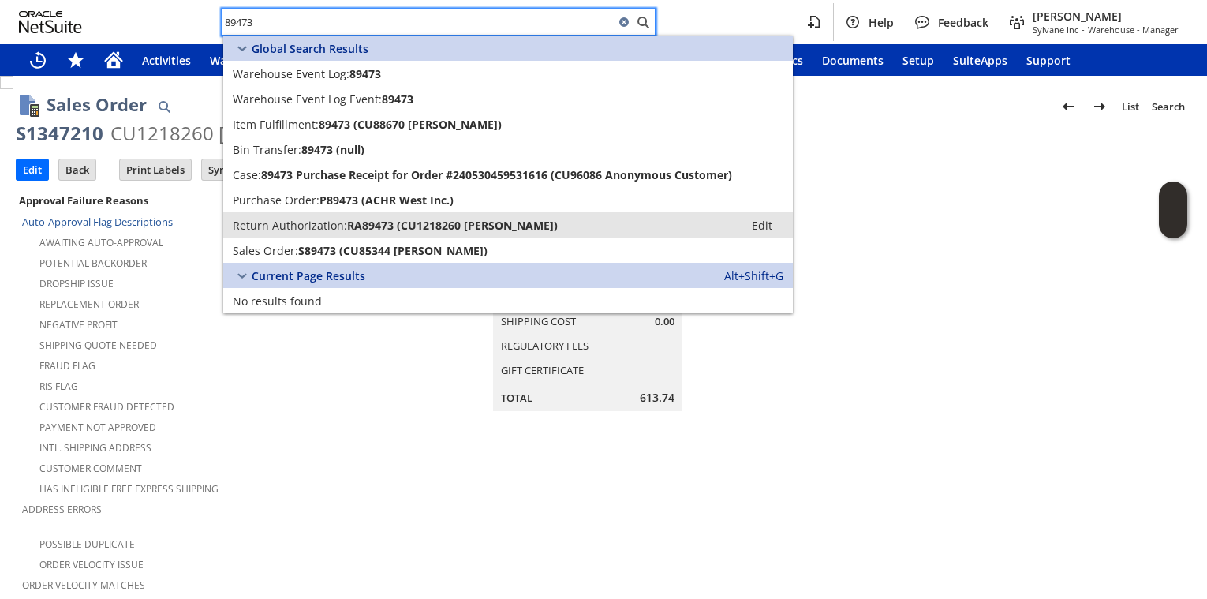
type input "89473"
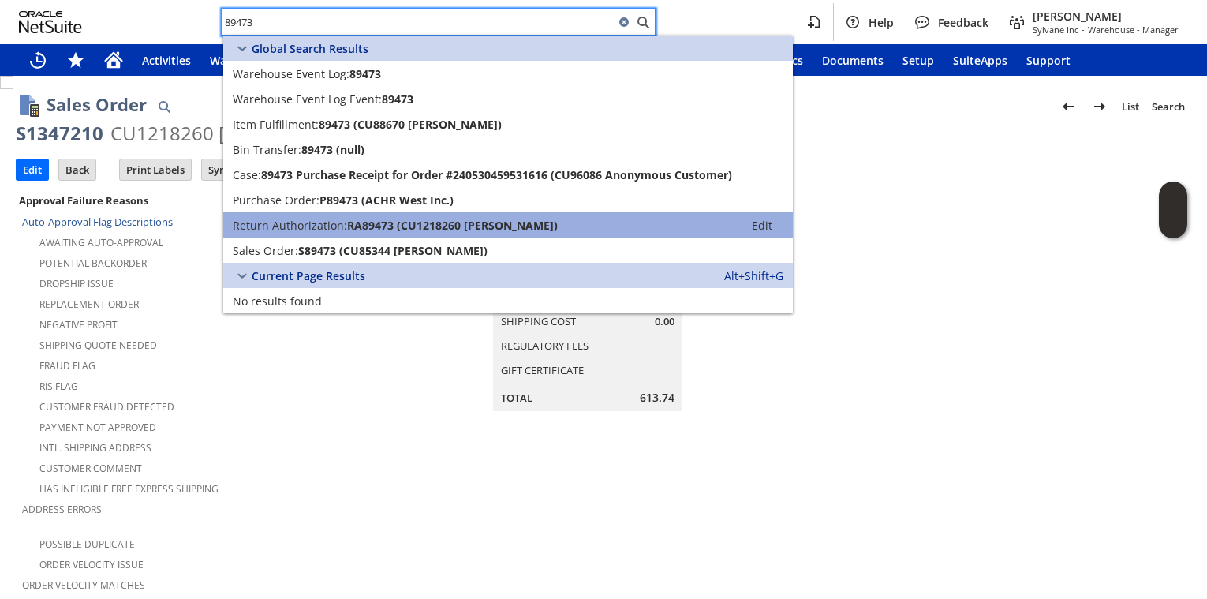
click at [316, 215] on link "Return Authorization: RA89473 (CU1218260 Charles A Kirker) Edit" at bounding box center [508, 224] width 570 height 25
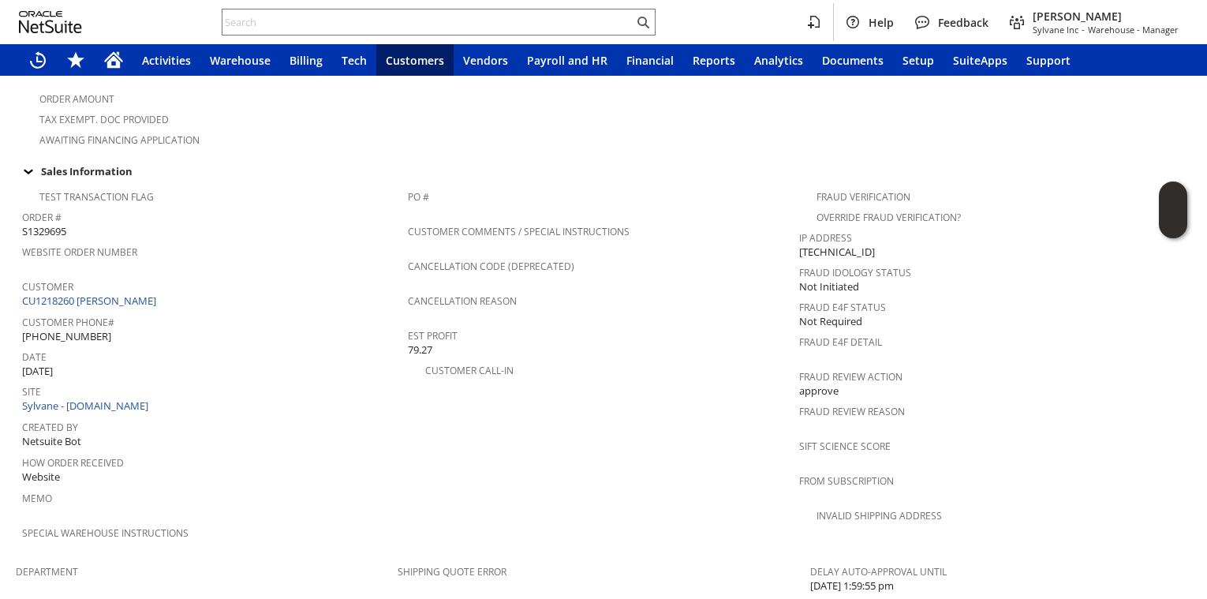
scroll to position [1010, 0]
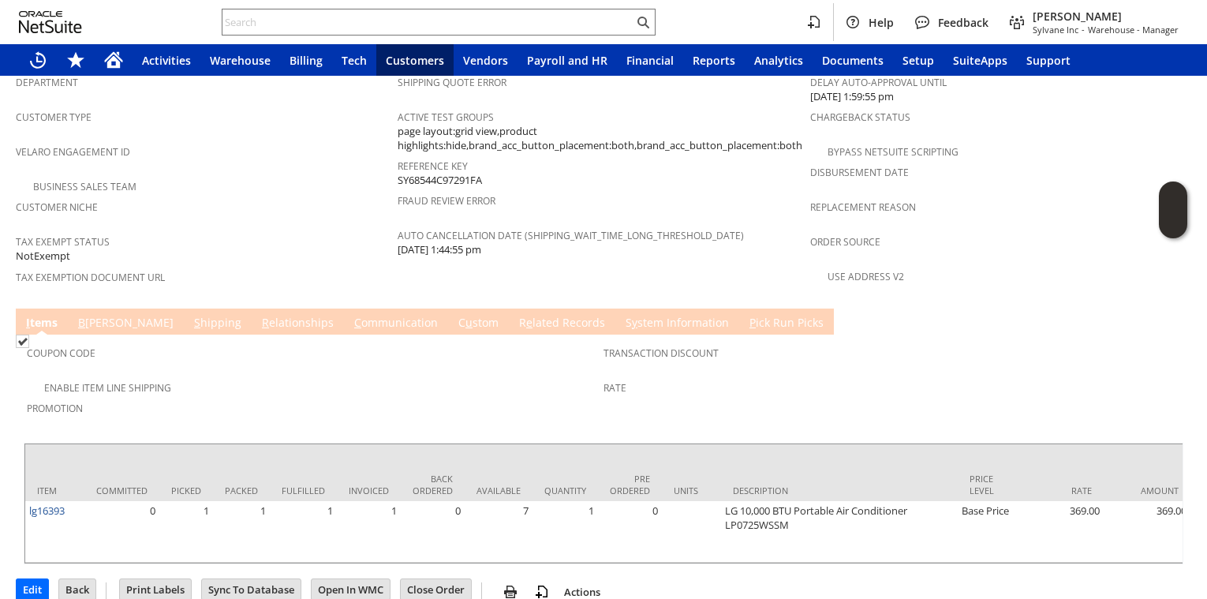
click at [306, 230] on span "Tax Exempt Status" at bounding box center [203, 239] width 374 height 18
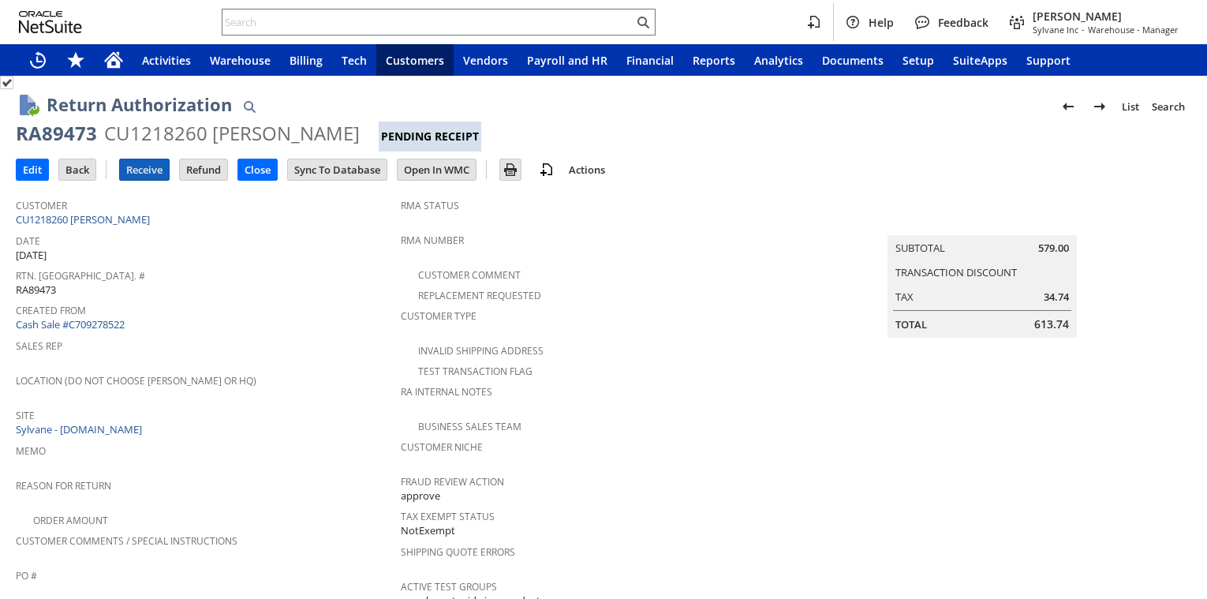
click at [149, 173] on input "Receive" at bounding box center [144, 169] width 49 height 21
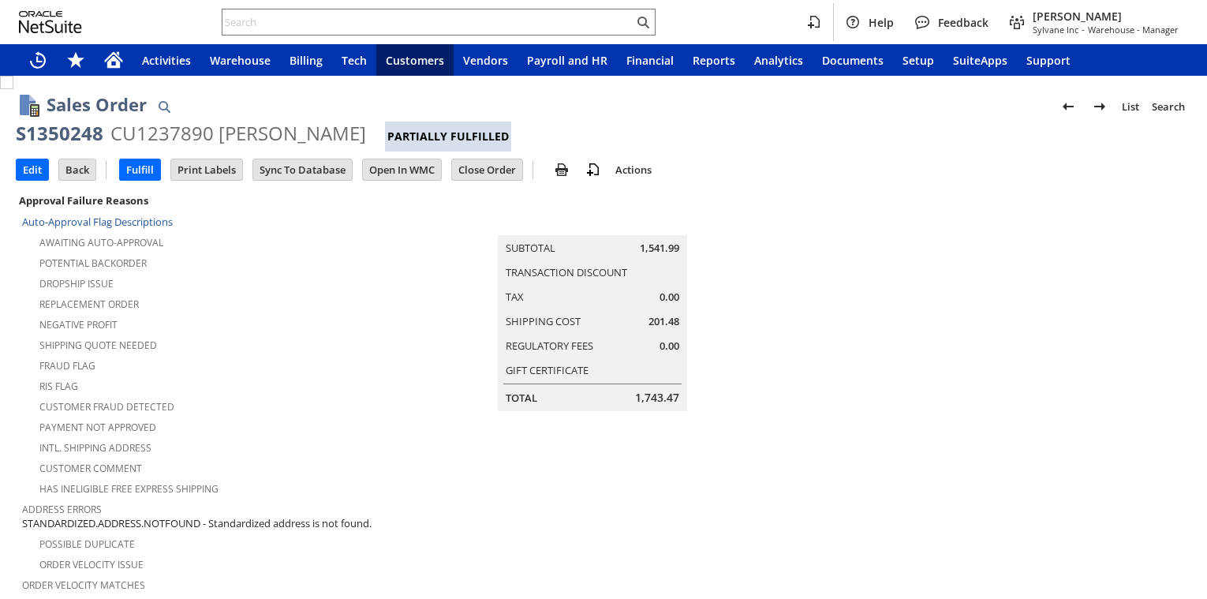
scroll to position [312, 0]
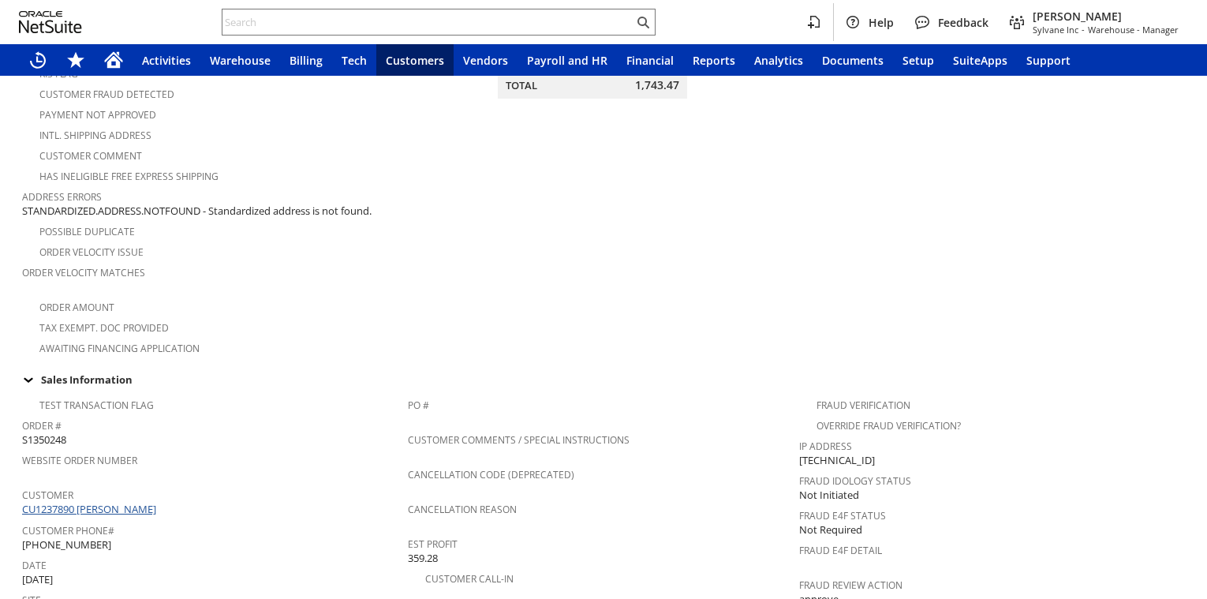
click at [102, 506] on link "CU1237890 Elizabeth Erickson" at bounding box center [91, 509] width 138 height 14
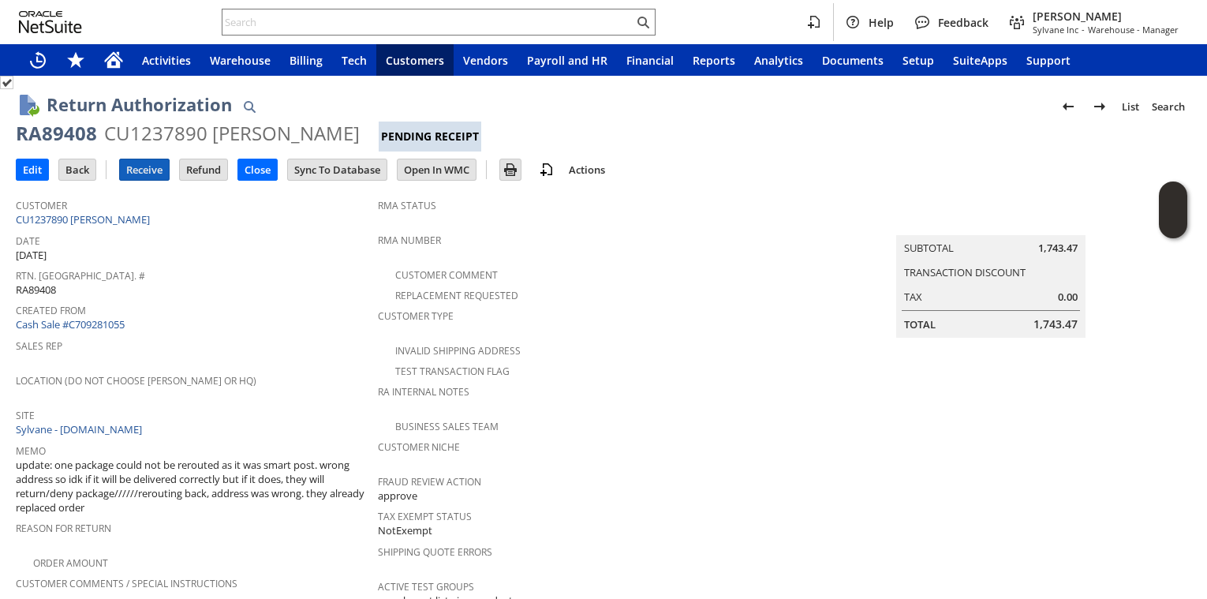
click at [136, 172] on input "Receive" at bounding box center [144, 169] width 49 height 21
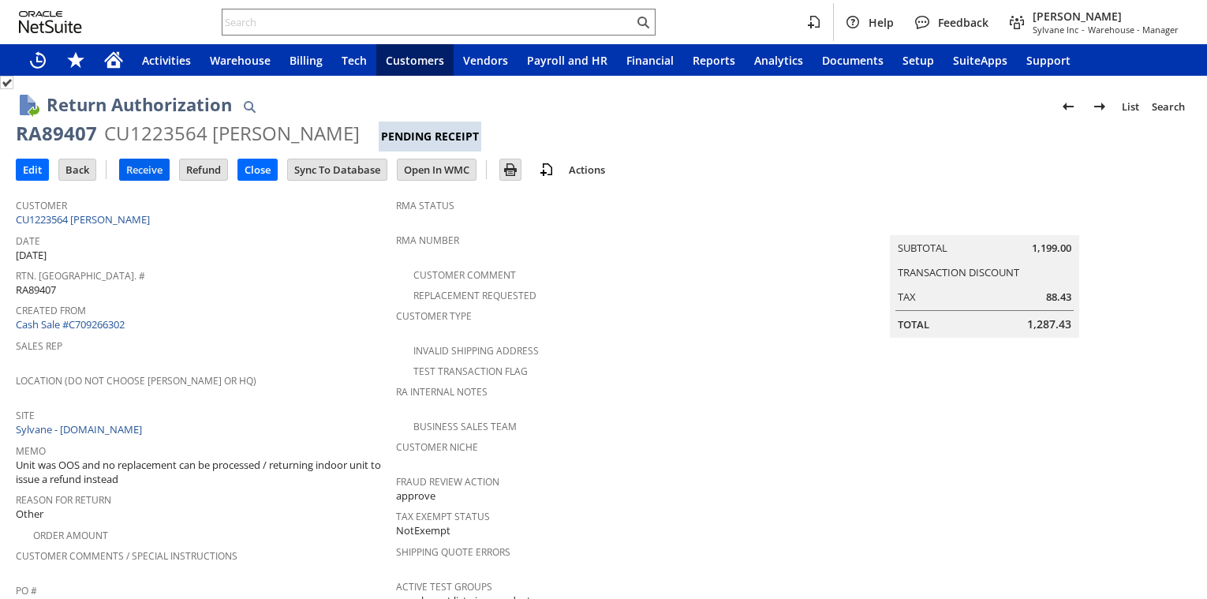
click at [148, 170] on input "Receive" at bounding box center [144, 169] width 49 height 21
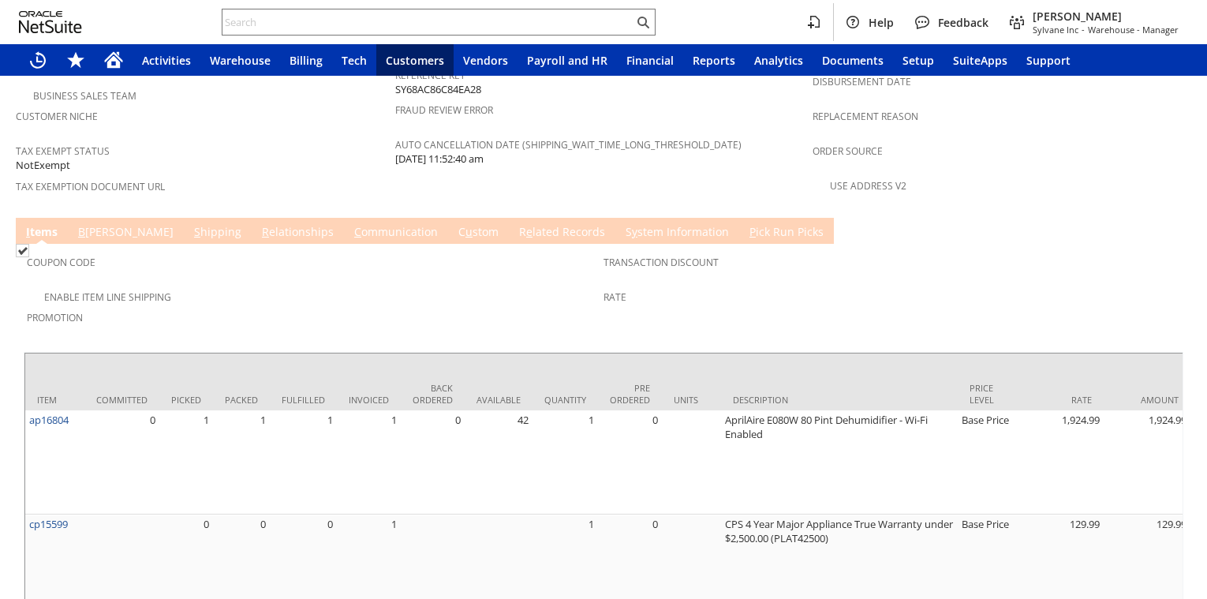
scroll to position [372, 0]
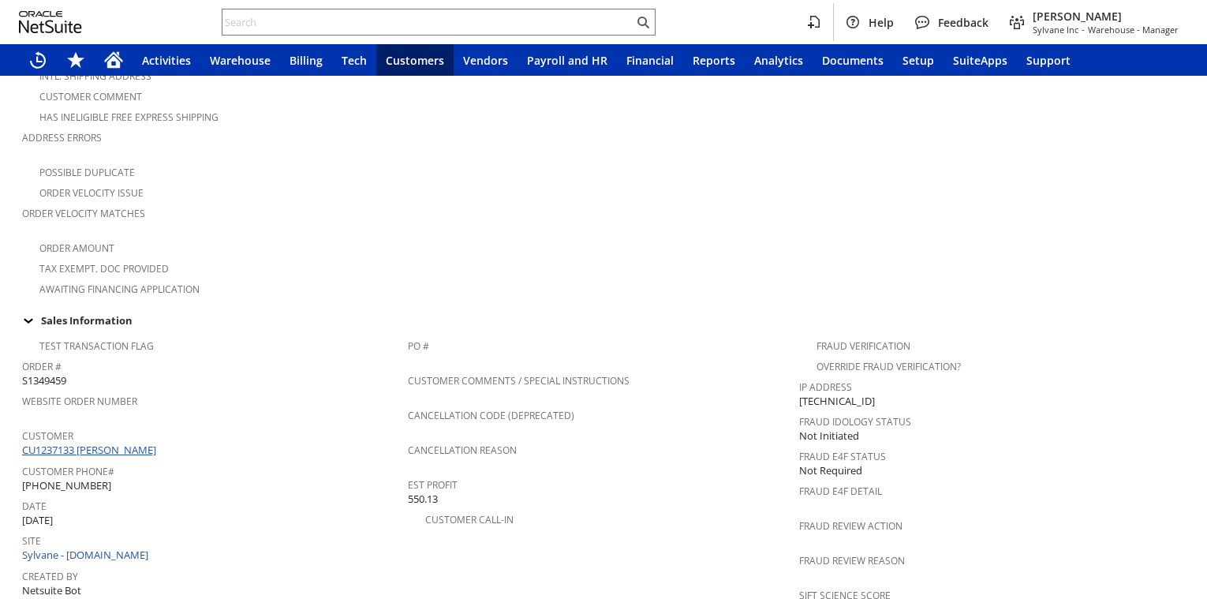
click at [102, 443] on link "CU1237133 Juan Garcia-Perez" at bounding box center [91, 450] width 138 height 14
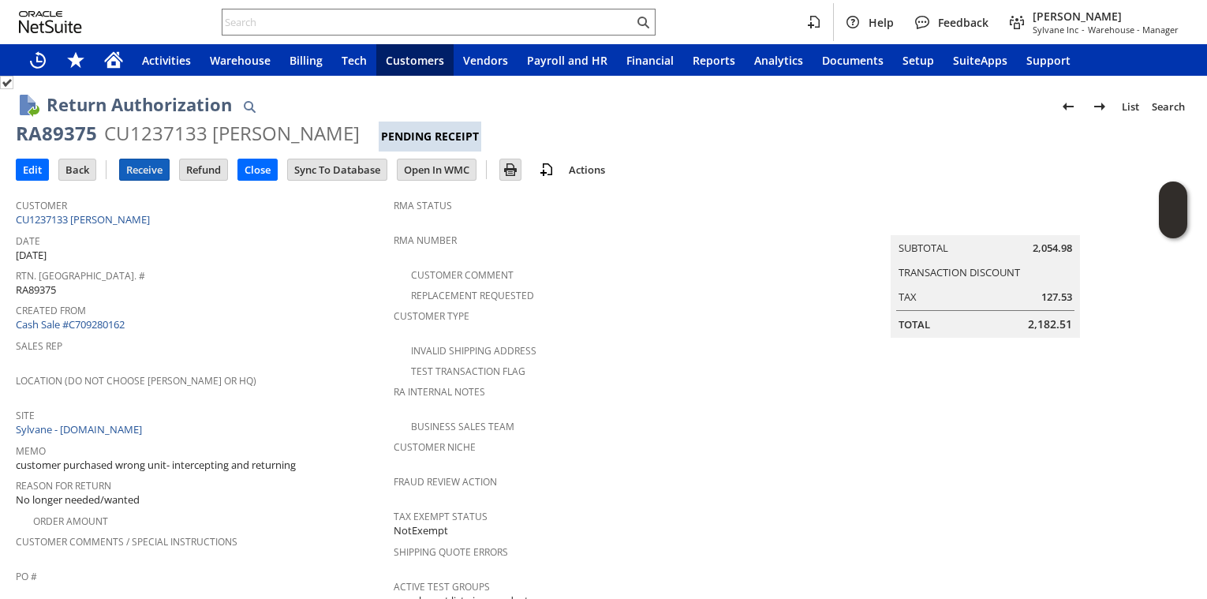
click at [143, 168] on input "Receive" at bounding box center [144, 169] width 49 height 21
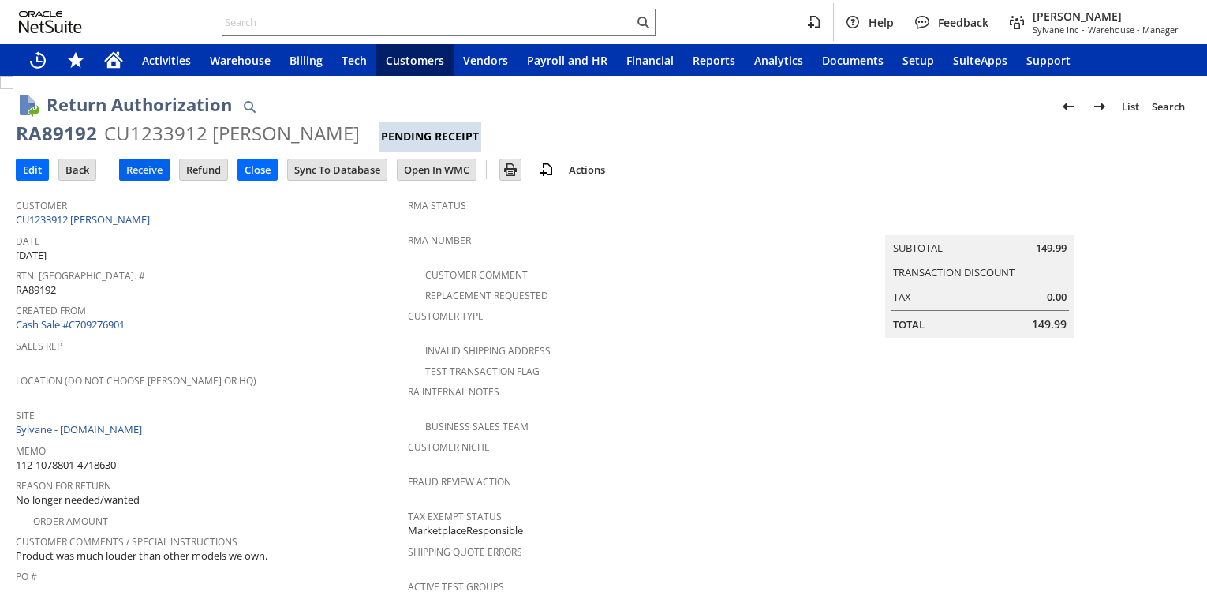
click at [150, 168] on input "Receive" at bounding box center [144, 169] width 49 height 21
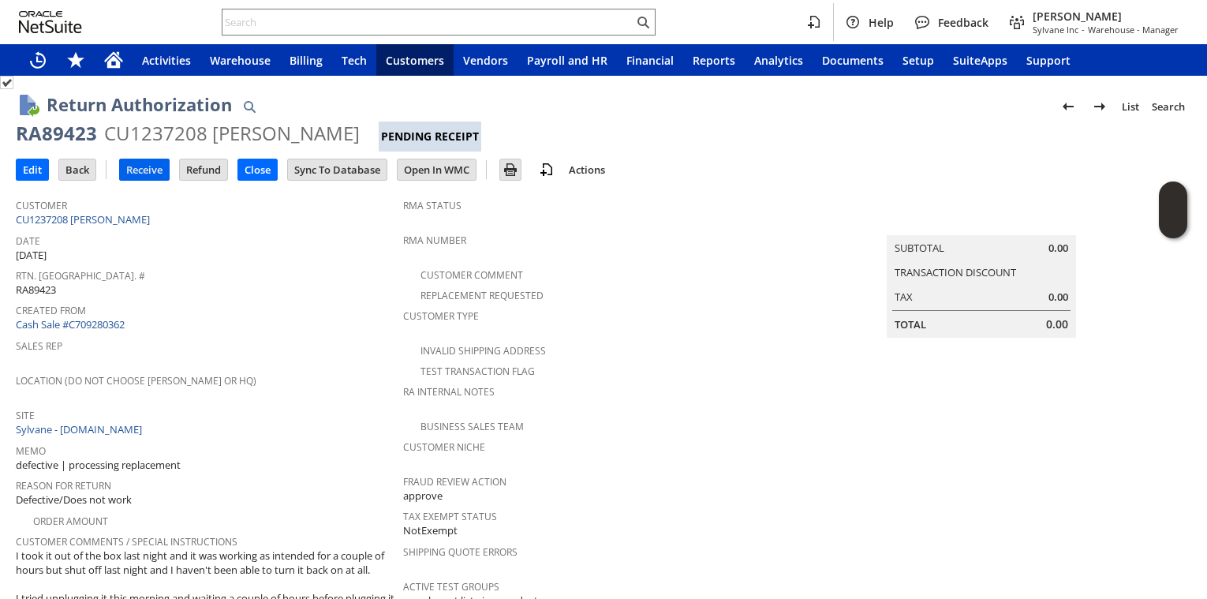
click at [138, 178] on input "Receive" at bounding box center [144, 169] width 49 height 21
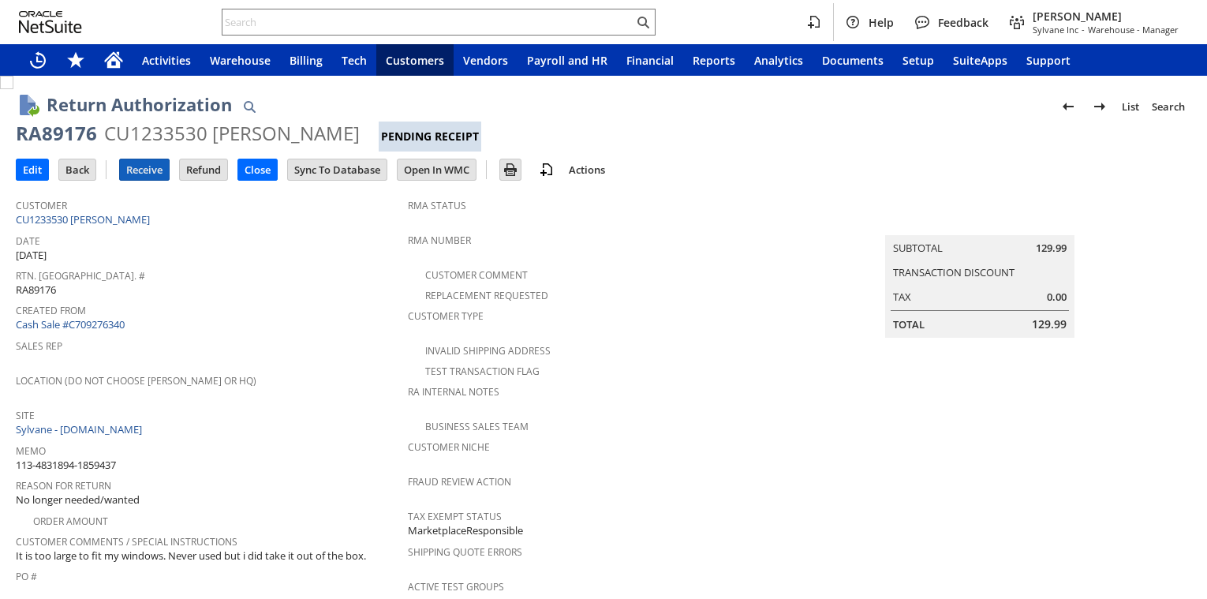
click at [137, 178] on input "Receive" at bounding box center [144, 169] width 49 height 21
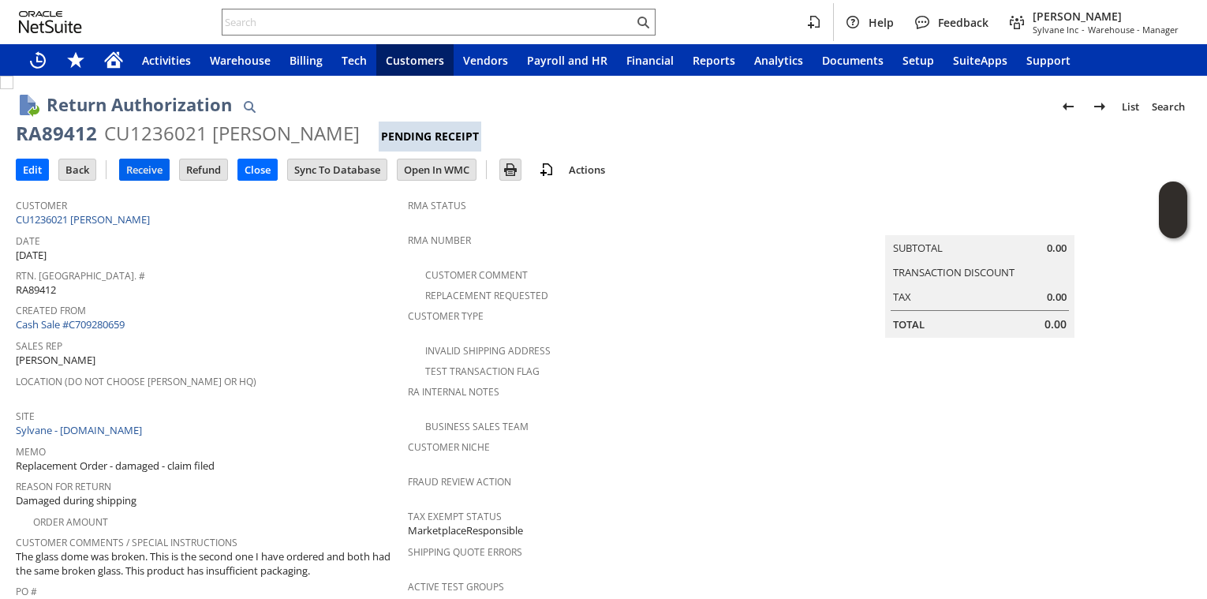
click at [142, 175] on input "Receive" at bounding box center [144, 169] width 49 height 21
click at [122, 217] on link "CU1236021 Deadria G Williams" at bounding box center [85, 219] width 138 height 14
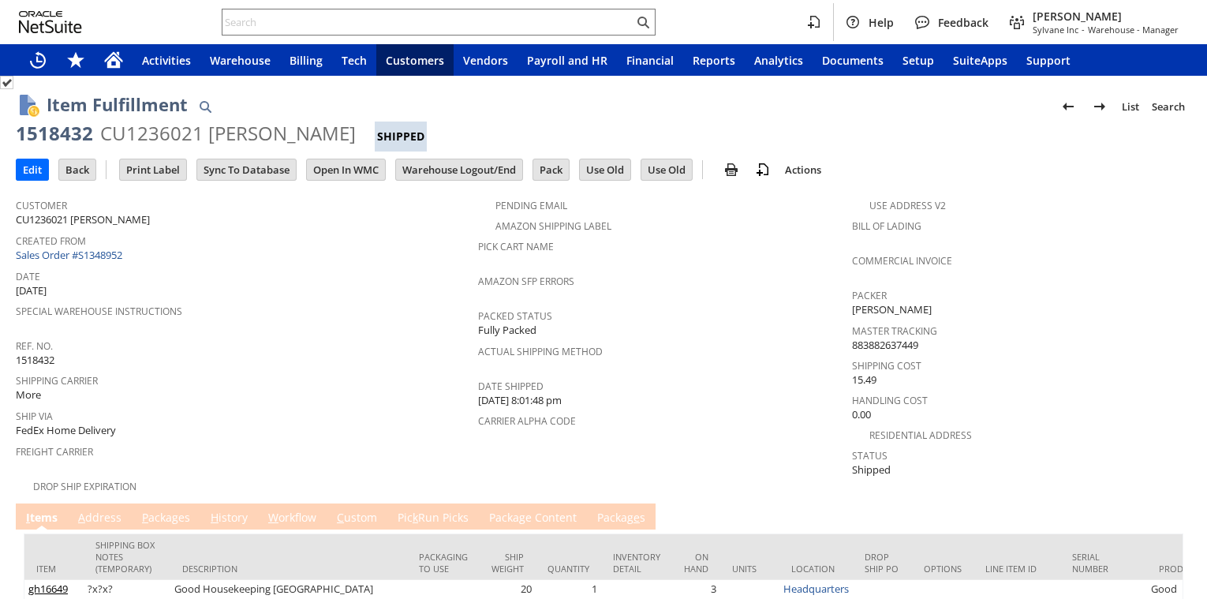
click at [163, 510] on link "P ackages" at bounding box center [166, 518] width 56 height 17
click at [149, 511] on link "P ackages" at bounding box center [166, 518] width 56 height 17
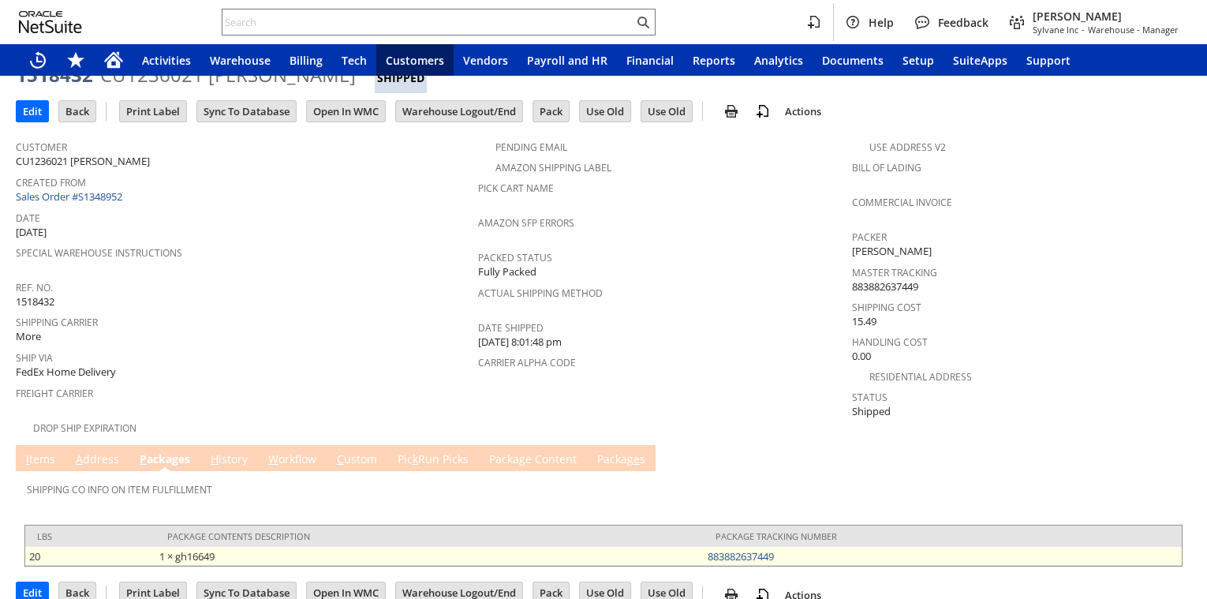
scroll to position [73, 0]
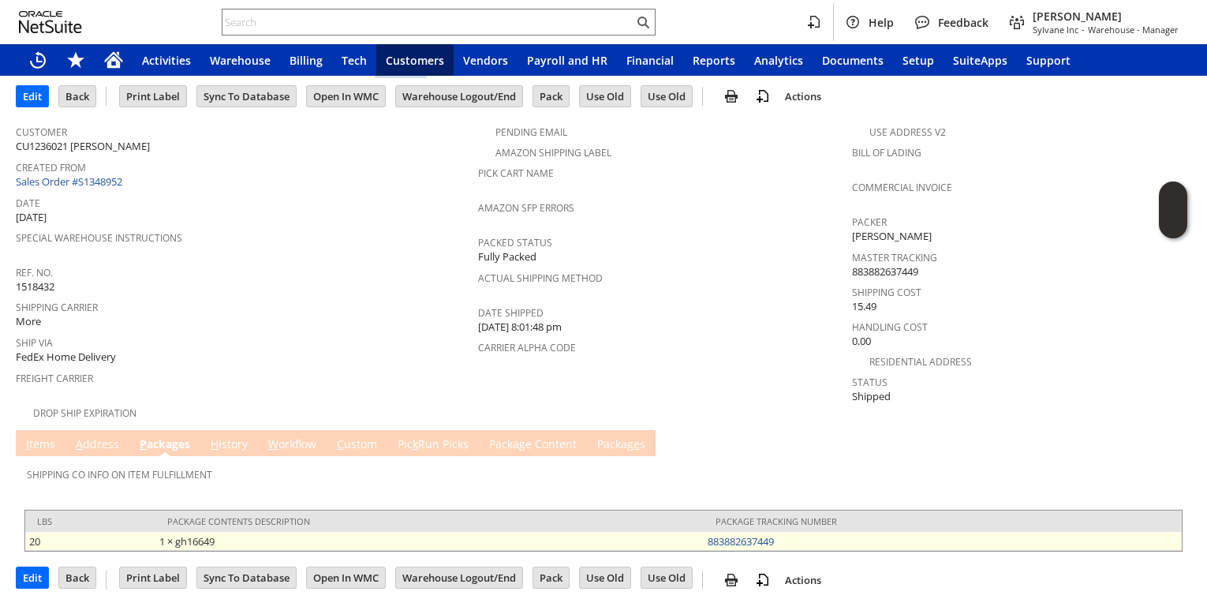
click at [813, 537] on td "883882637449" at bounding box center [943, 541] width 478 height 19
copy link "883882637449"
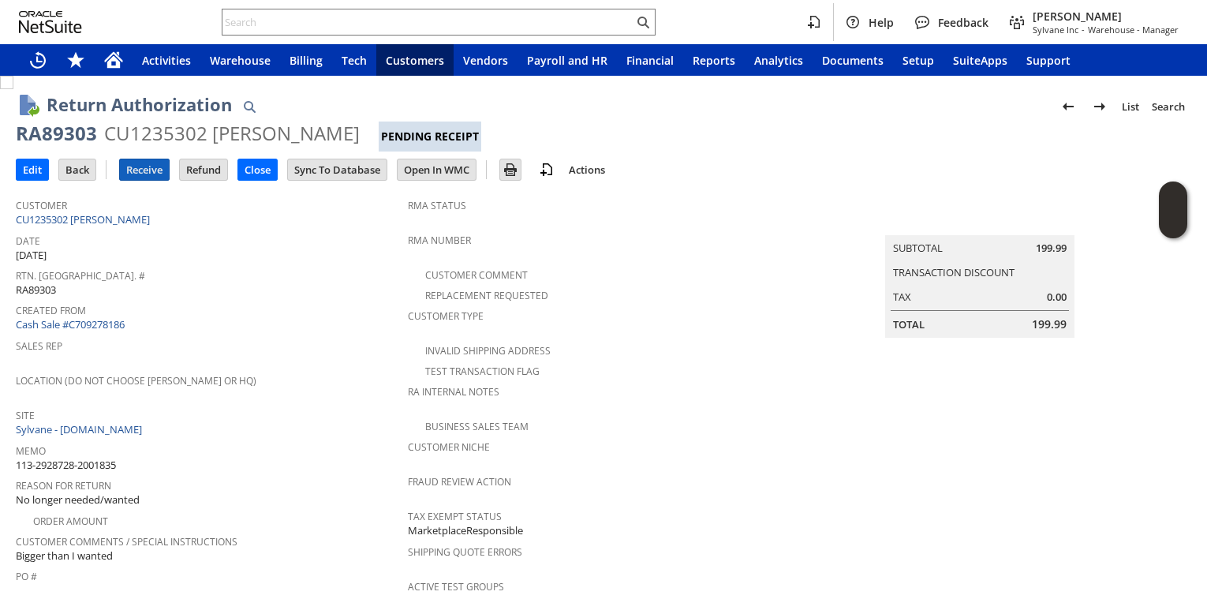
click at [144, 176] on input "Receive" at bounding box center [144, 169] width 49 height 21
